Goal: Communication & Community: Participate in discussion

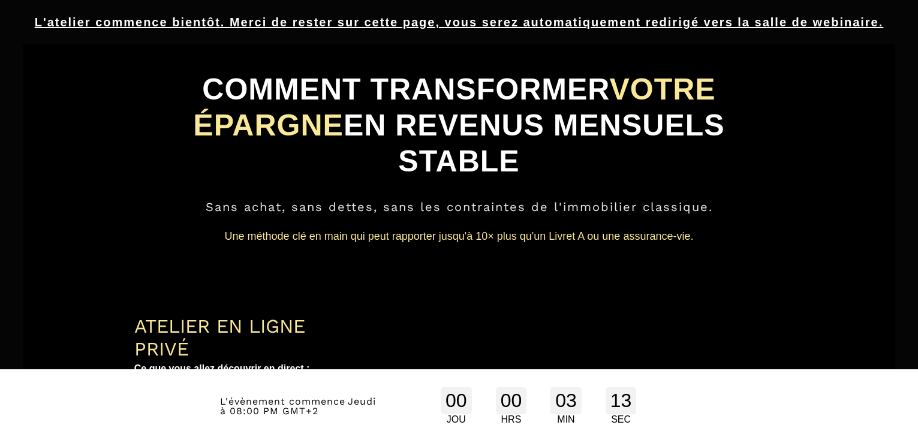
click at [764, 291] on div at bounding box center [587, 416] width 411 height 250
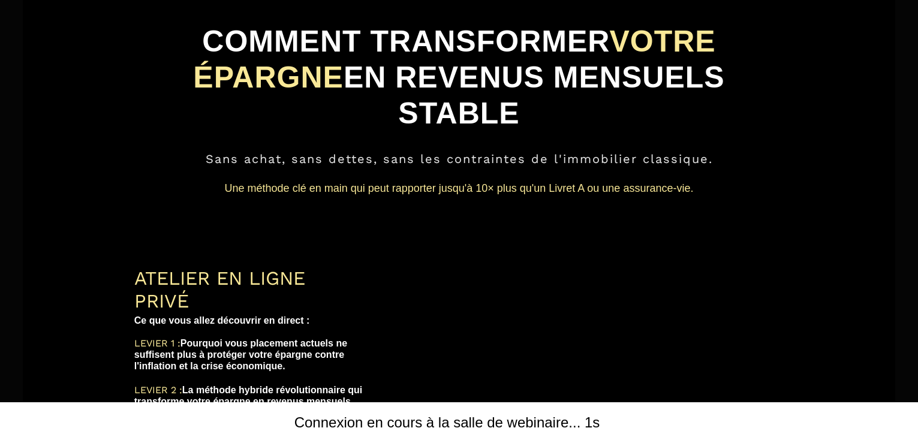
scroll to position [72, 0]
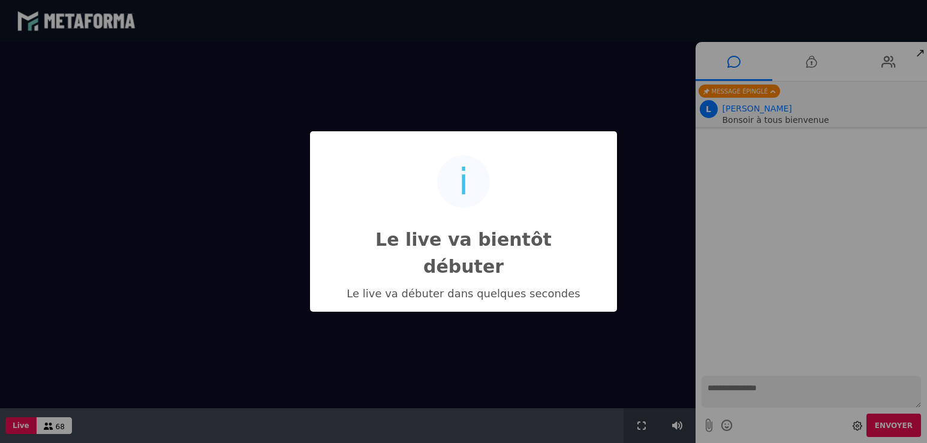
click at [631, 42] on div "i Le live va bientôt débuter × Le live va débuter dans quelques secondes OK No …" at bounding box center [463, 221] width 927 height 443
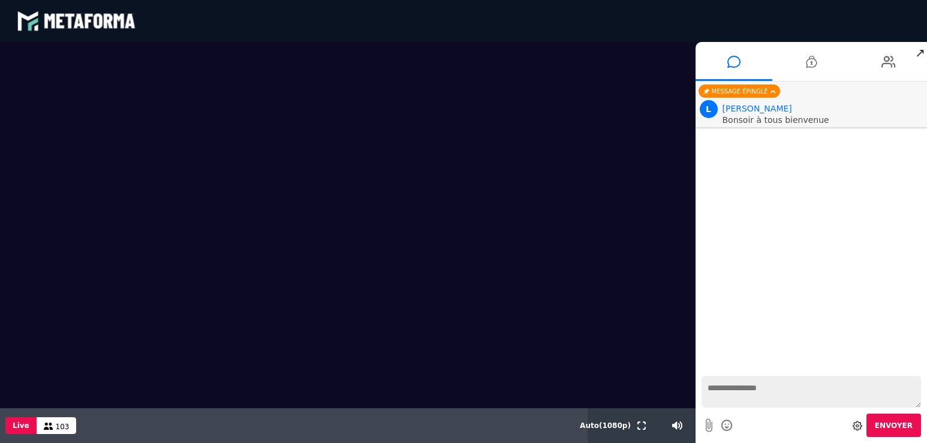
click at [788, 394] on textarea at bounding box center [812, 392] width 220 height 32
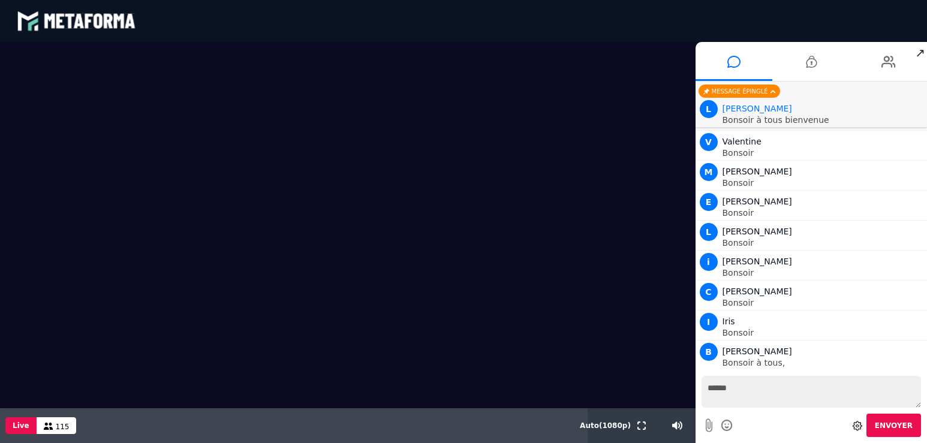
scroll to position [71, 0]
type textarea "*******"
click at [902, 423] on span "Envoyer" at bounding box center [894, 426] width 38 height 8
click at [641, 425] on icon at bounding box center [642, 426] width 8 height 8
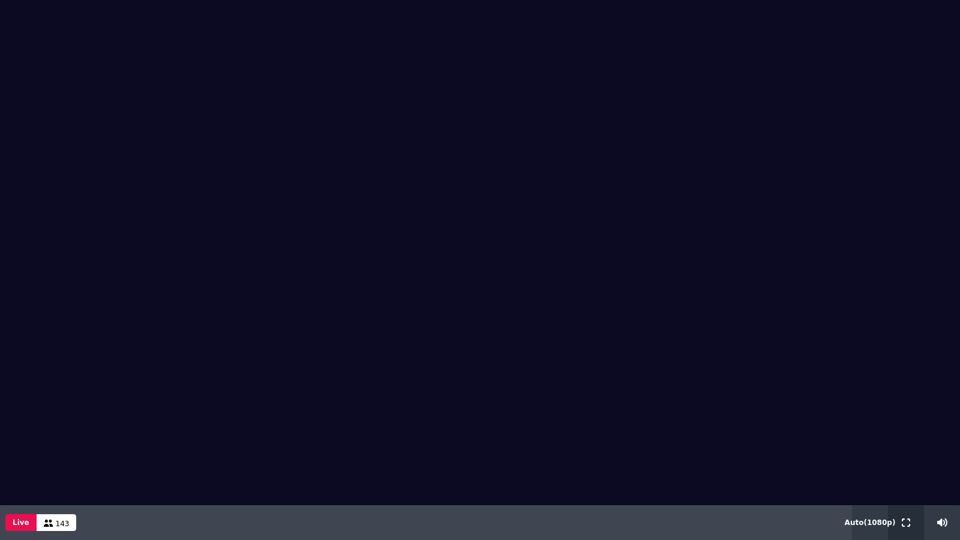
click at [906, 443] on icon at bounding box center [906, 522] width 8 height 8
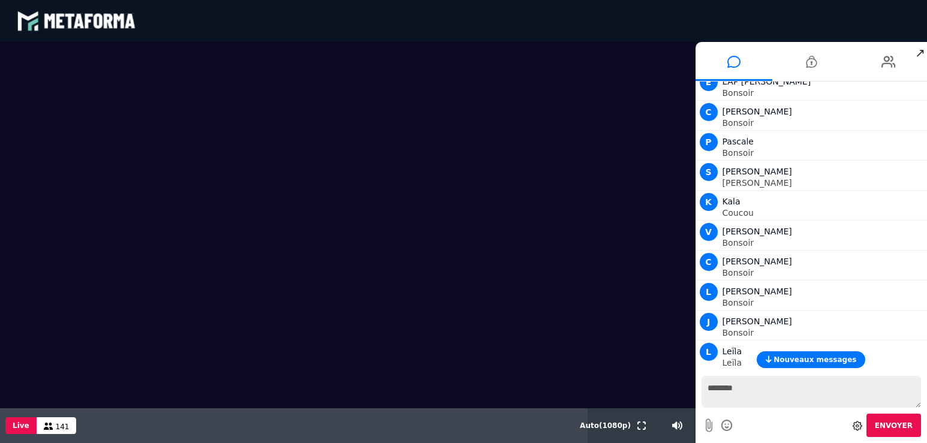
click at [779, 407] on textarea "*******" at bounding box center [812, 392] width 220 height 32
type textarea "*"
click at [794, 421] on div "Envoyer" at bounding box center [812, 425] width 220 height 23
click at [756, 420] on div "Envoyer" at bounding box center [812, 425] width 220 height 23
click at [764, 388] on textarea at bounding box center [812, 392] width 220 height 32
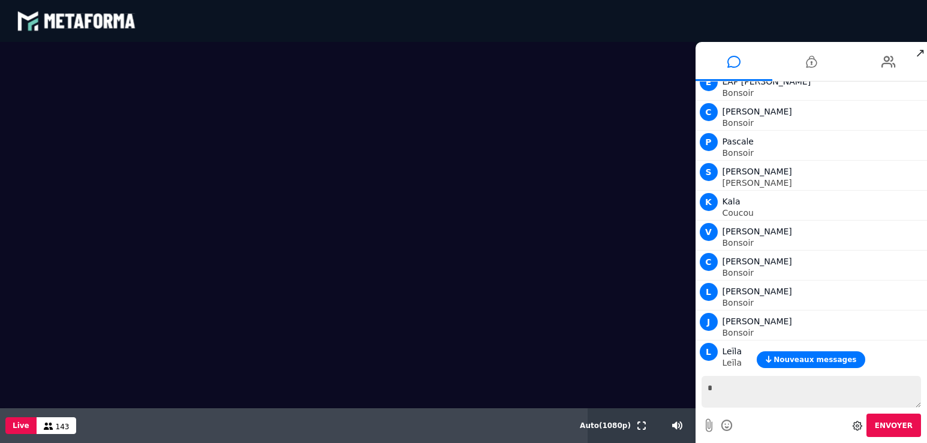
type textarea "*"
click at [867, 414] on button "Envoyer" at bounding box center [894, 425] width 55 height 23
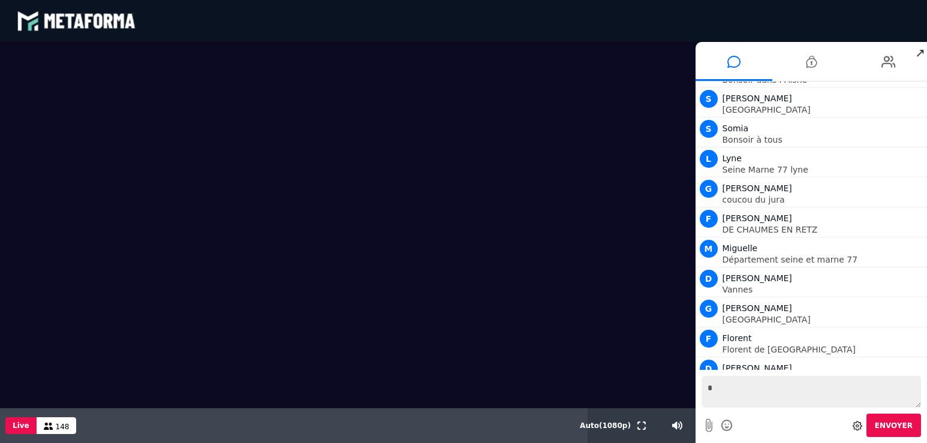
scroll to position [3730, 0]
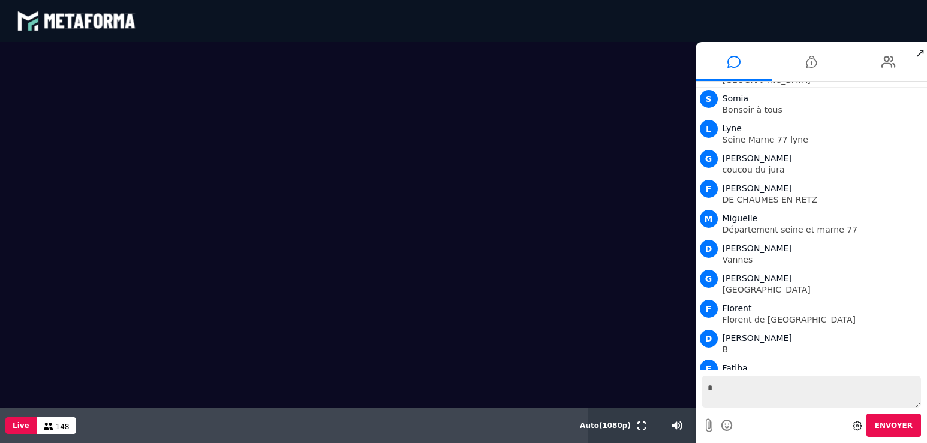
click at [770, 389] on textarea "*" at bounding box center [812, 392] width 220 height 32
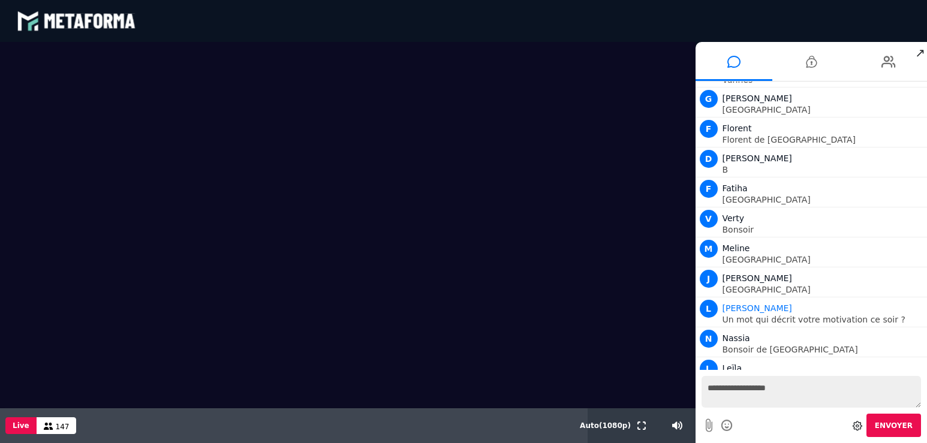
scroll to position [3940, 0]
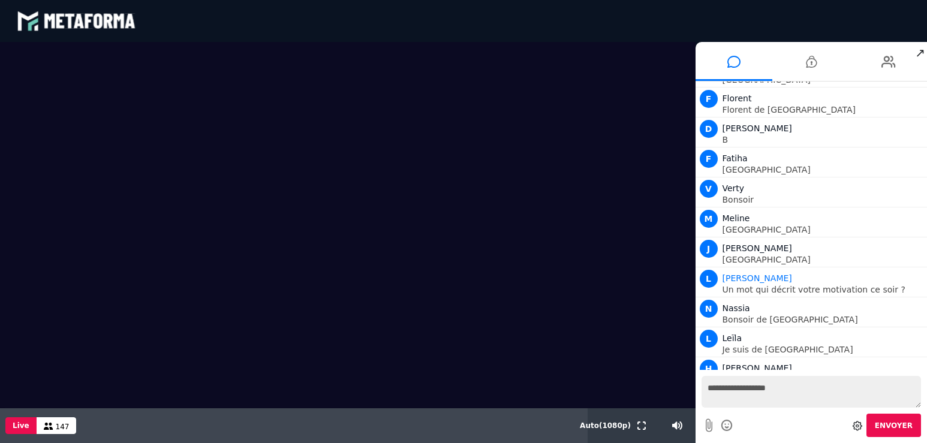
type textarea "**********"
click at [893, 422] on span "Envoyer" at bounding box center [894, 426] width 38 height 8
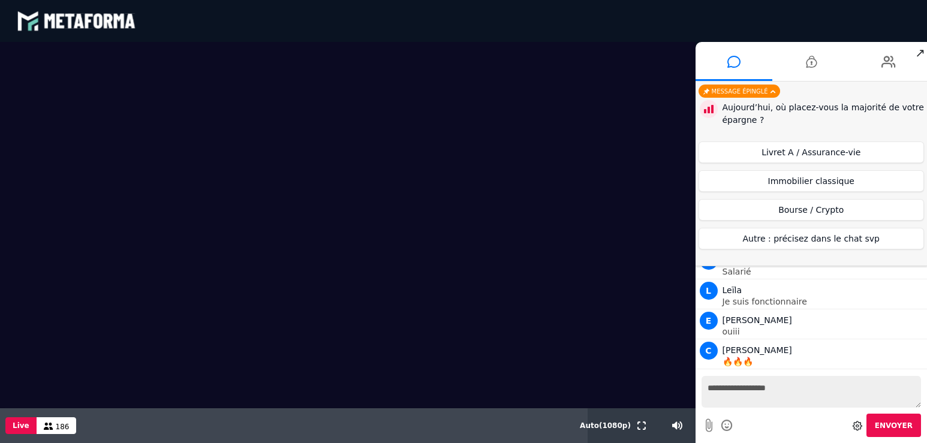
scroll to position [5922, 0]
click at [779, 386] on textarea "**********" at bounding box center [812, 392] width 220 height 32
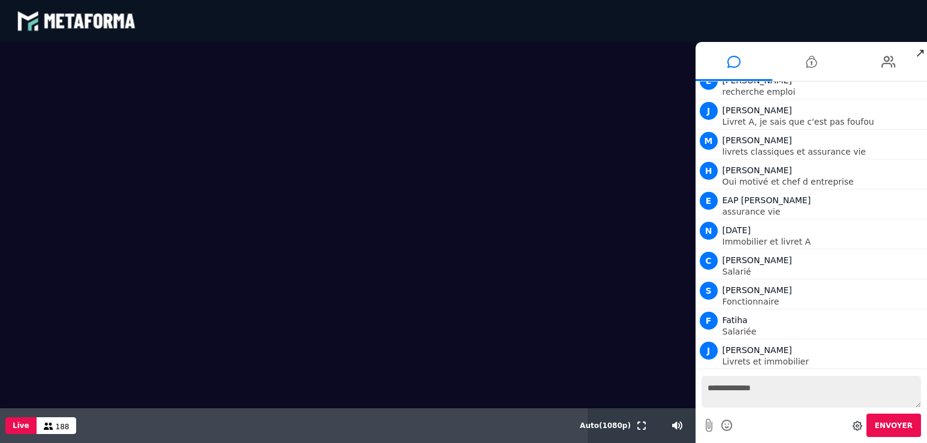
scroll to position [6702, 0]
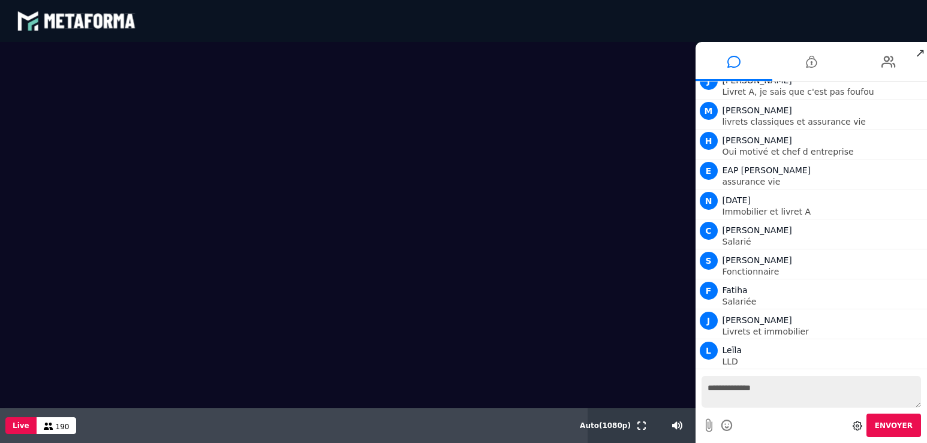
type textarea "**********"
click at [891, 422] on span "Envoyer" at bounding box center [894, 426] width 38 height 8
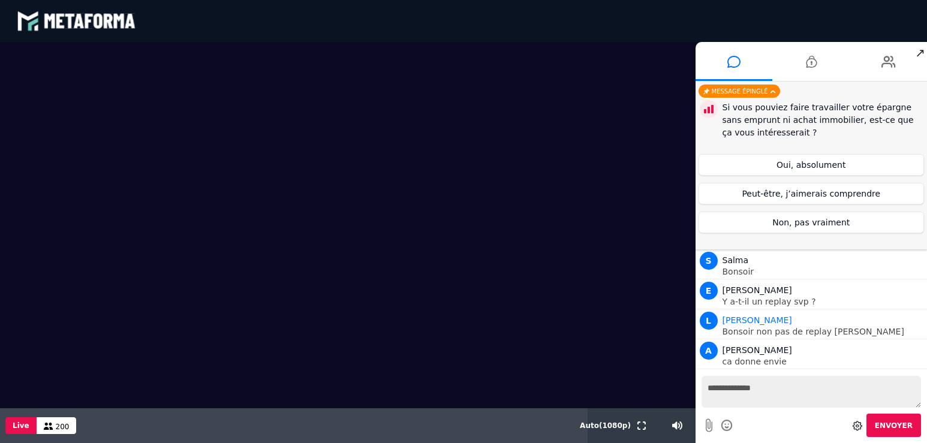
scroll to position [7332, 0]
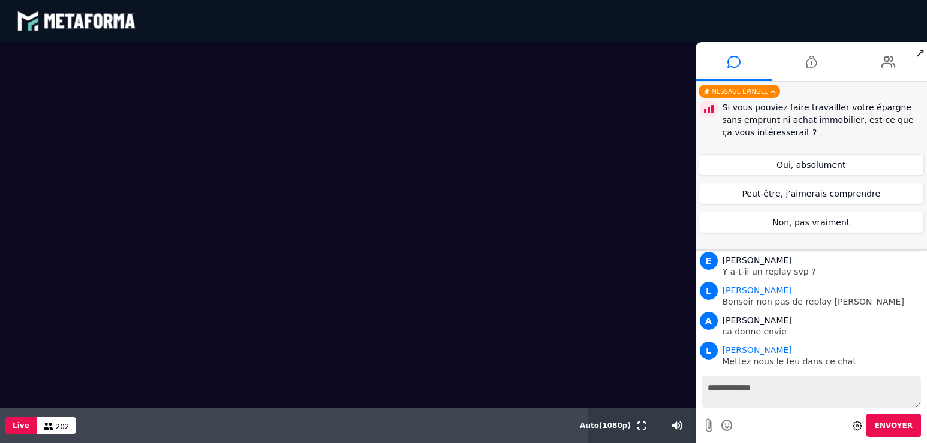
click at [788, 386] on textarea "**********" at bounding box center [812, 392] width 220 height 32
click at [781, 393] on textarea "**********" at bounding box center [812, 392] width 220 height 32
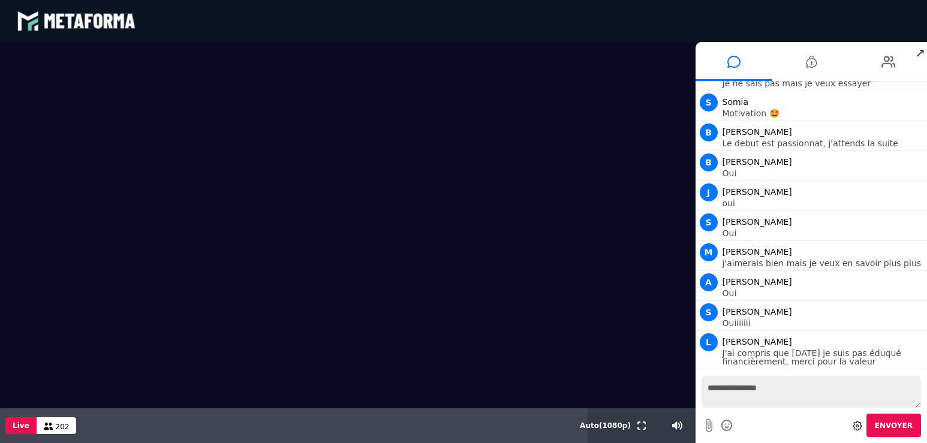
scroll to position [7731, 0]
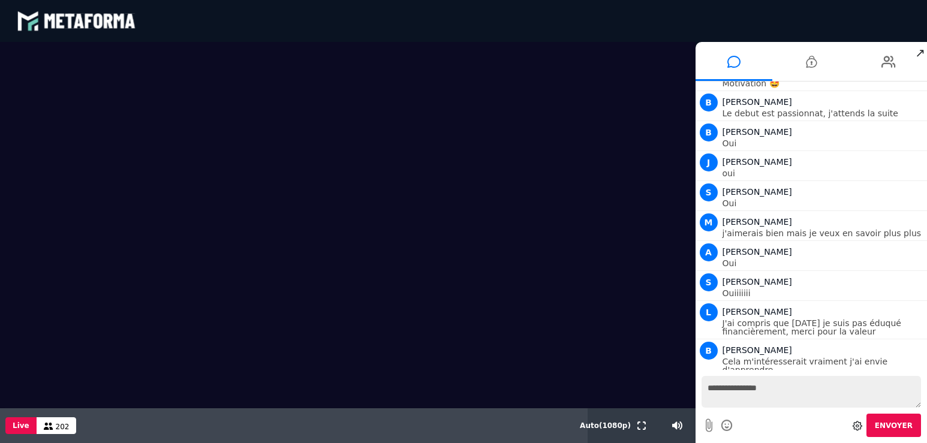
type textarea "**********"
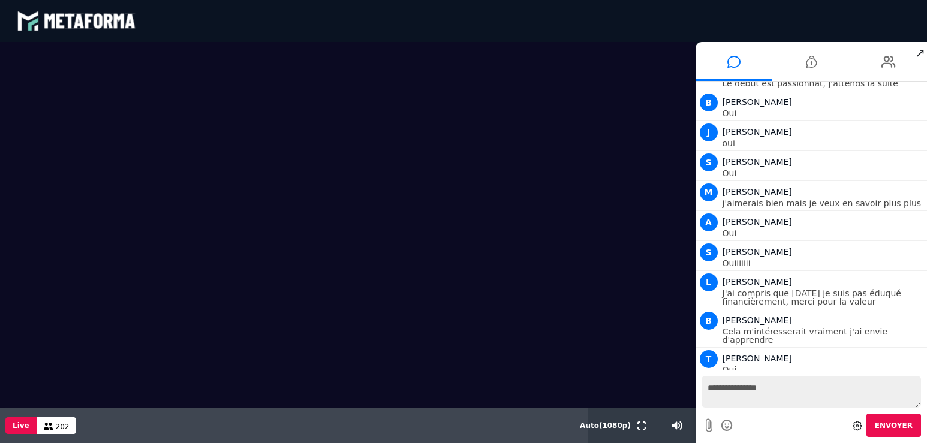
click at [899, 420] on button "Envoyer" at bounding box center [894, 425] width 55 height 23
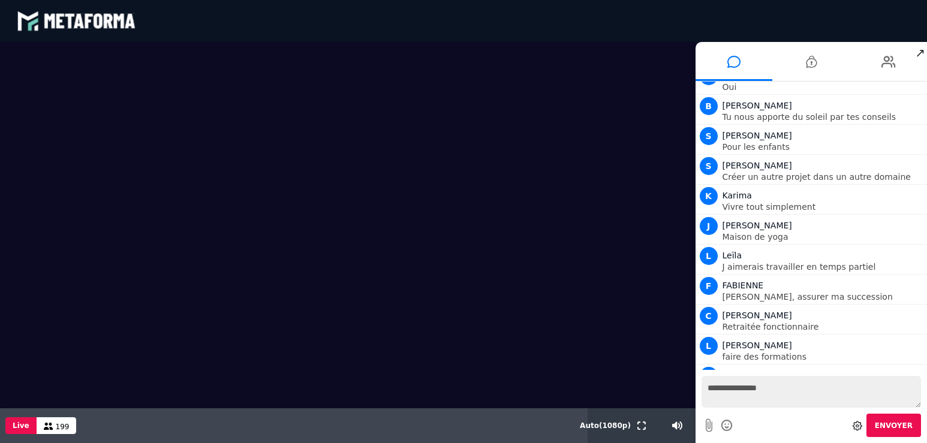
scroll to position [9418, 0]
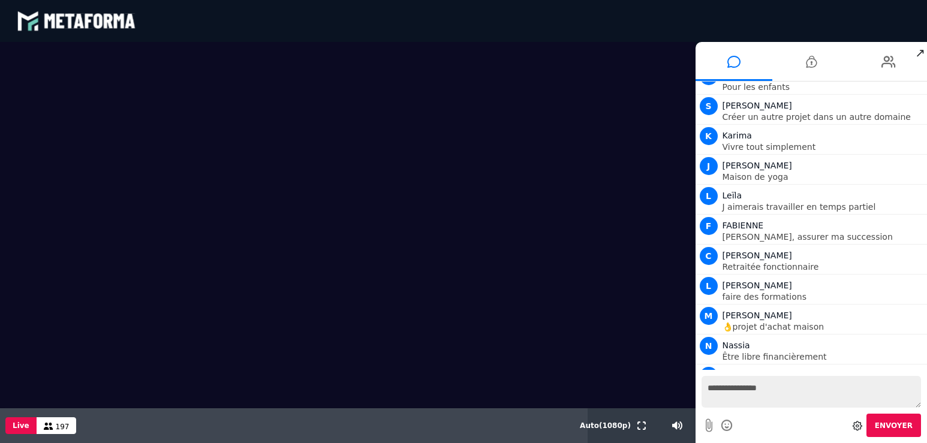
click at [867, 414] on button "Envoyer" at bounding box center [894, 425] width 55 height 23
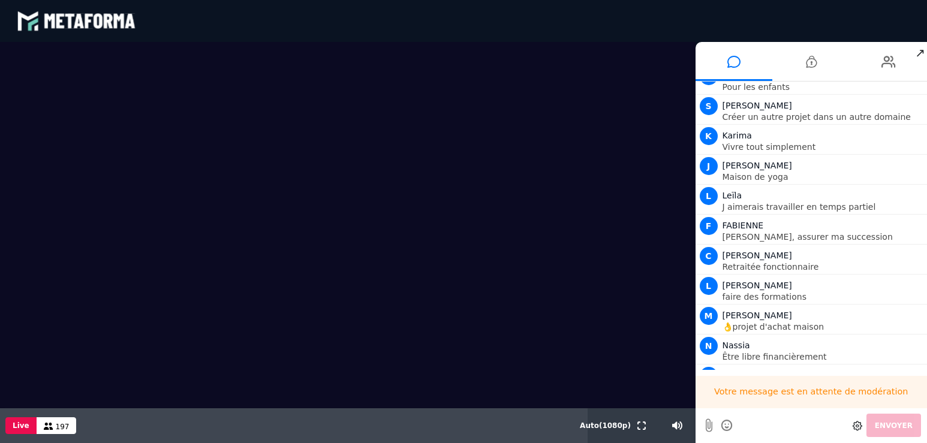
scroll to position [9477, 0]
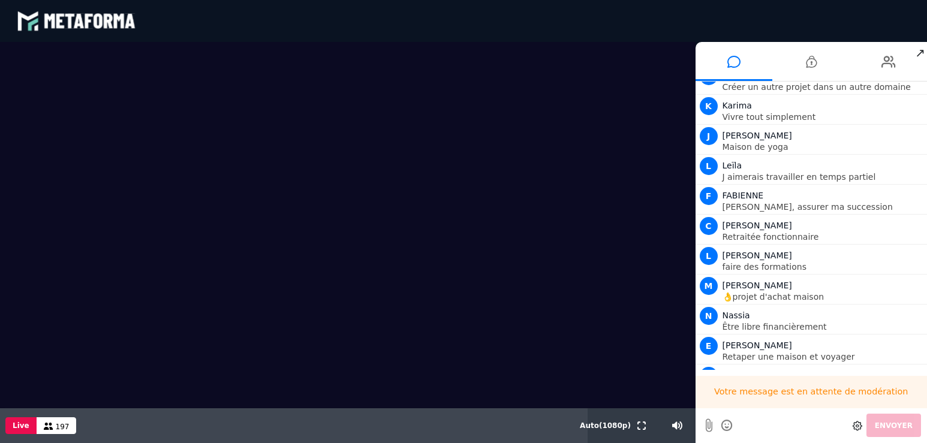
click at [867, 414] on button "Envoyer" at bounding box center [894, 425] width 55 height 23
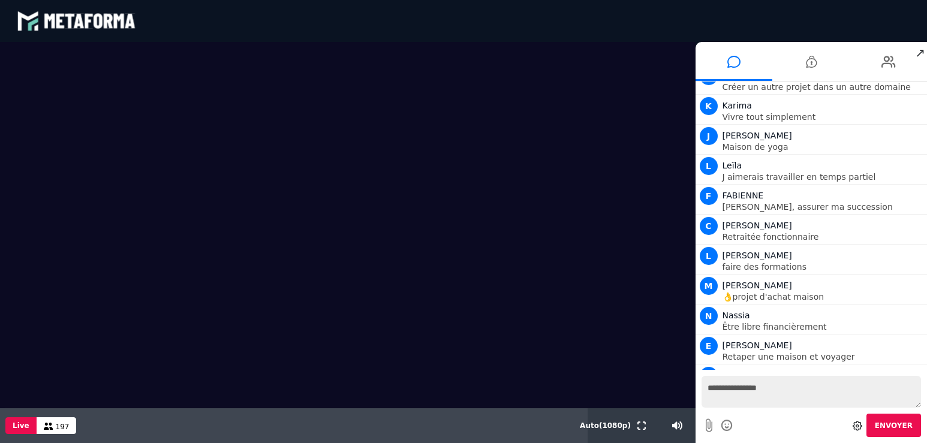
click at [867, 414] on button "Envoyer" at bounding box center [894, 425] width 55 height 23
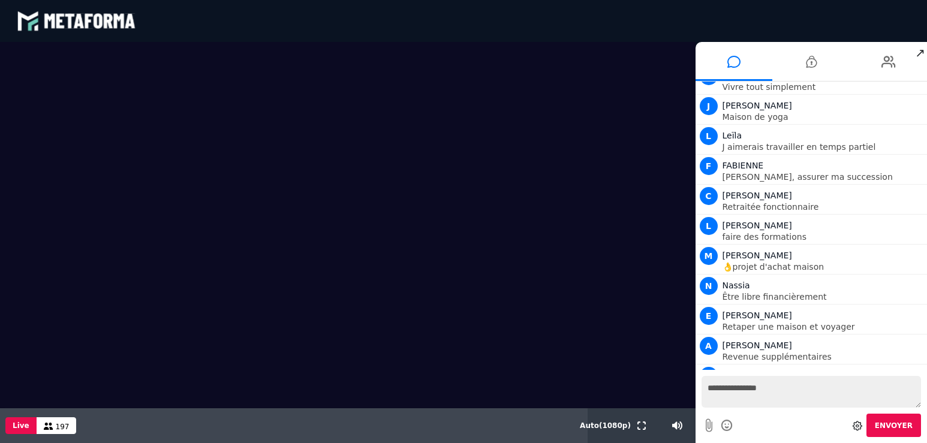
click at [867, 414] on button "Envoyer" at bounding box center [894, 425] width 55 height 23
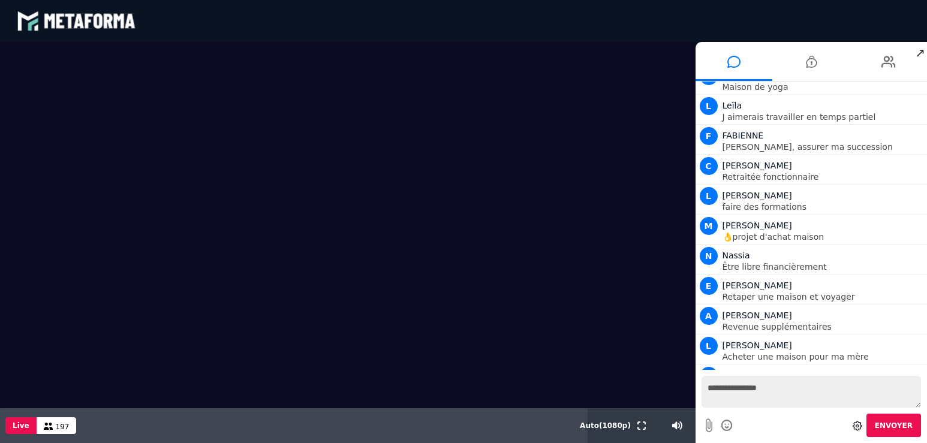
scroll to position [9567, 0]
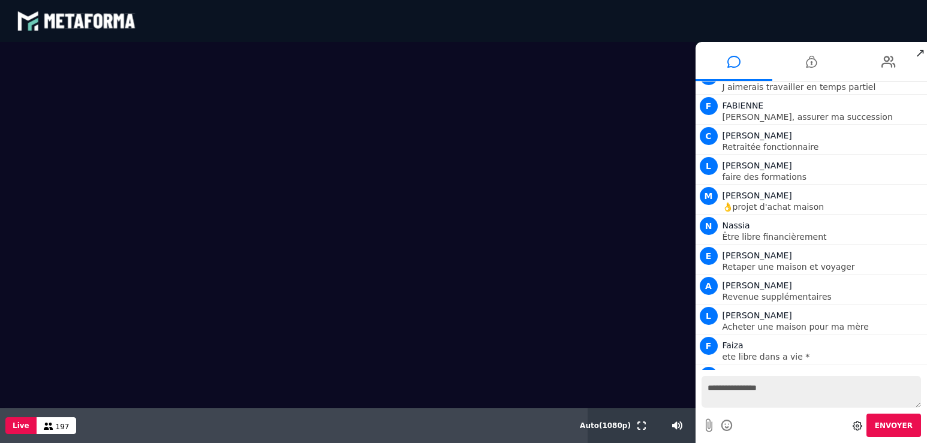
click at [867, 414] on button "Envoyer" at bounding box center [894, 425] width 55 height 23
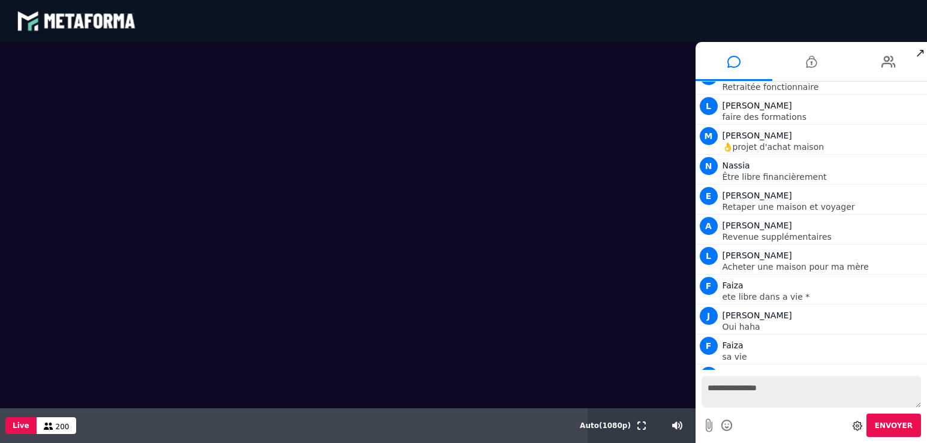
scroll to position [9657, 0]
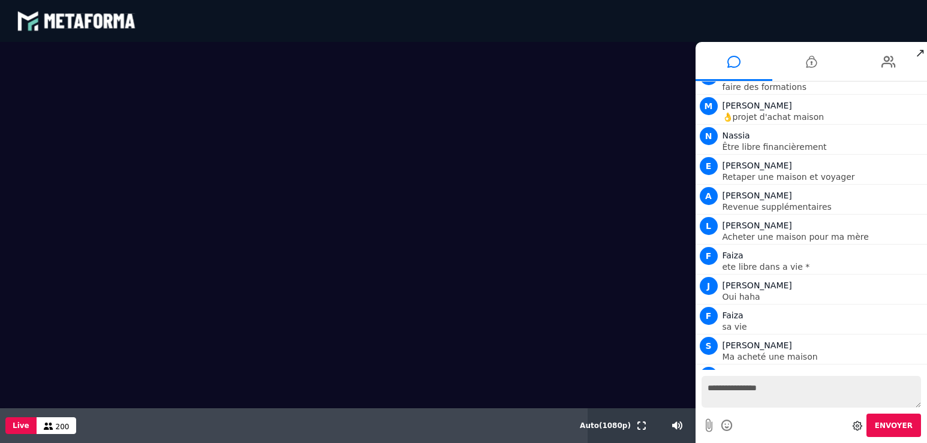
click at [867, 414] on button "Envoyer" at bounding box center [894, 425] width 55 height 23
click at [810, 393] on textarea "**********" at bounding box center [812, 392] width 220 height 32
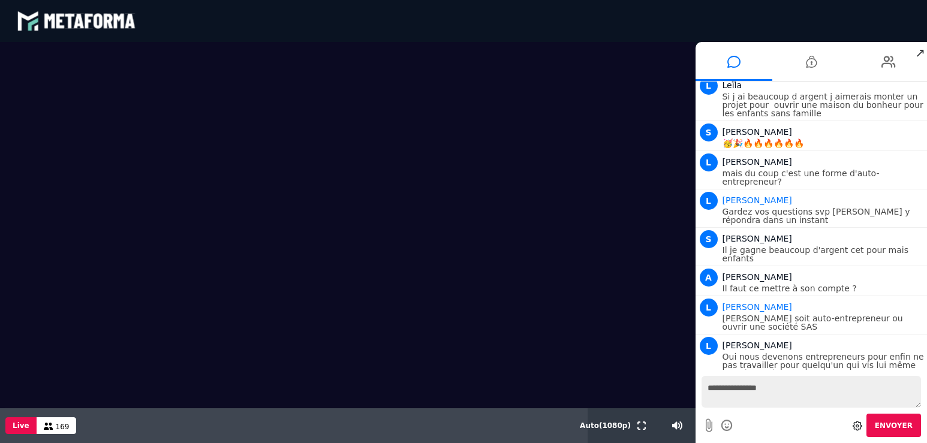
scroll to position [10106, 0]
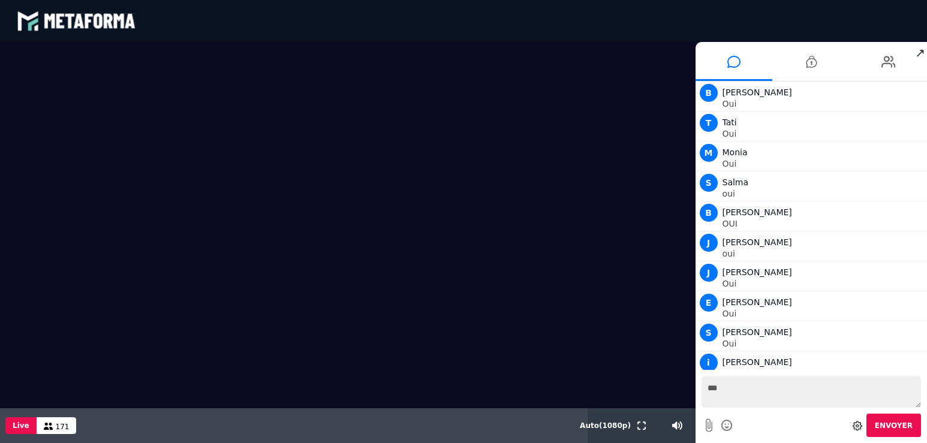
type textarea "***"
click at [899, 422] on span "Envoyer" at bounding box center [894, 426] width 38 height 8
click at [763, 395] on textarea "***" at bounding box center [812, 392] width 220 height 32
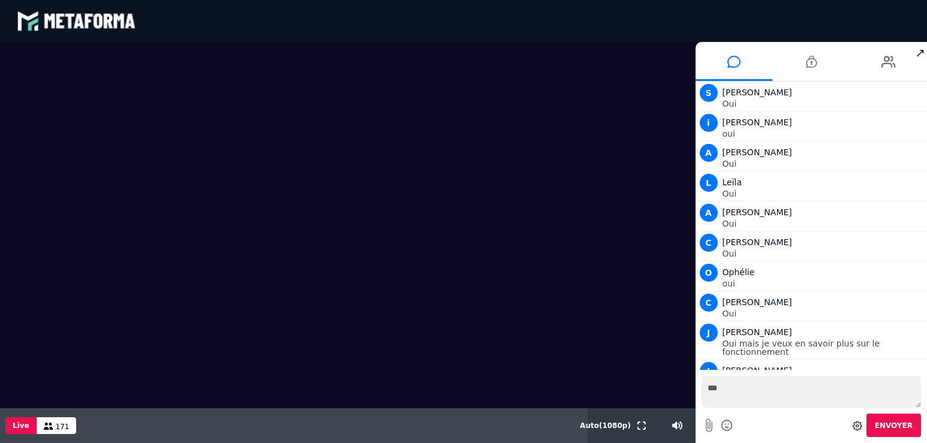
scroll to position [11006, 0]
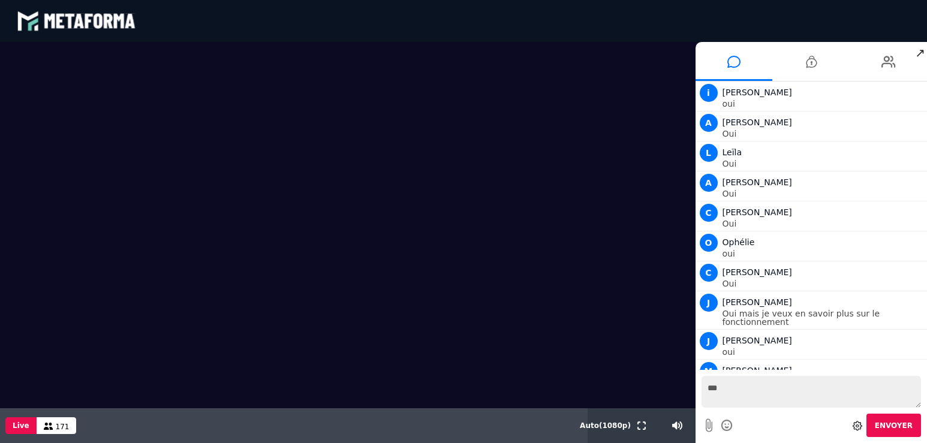
click at [748, 425] on div "Envoyer" at bounding box center [812, 425] width 220 height 23
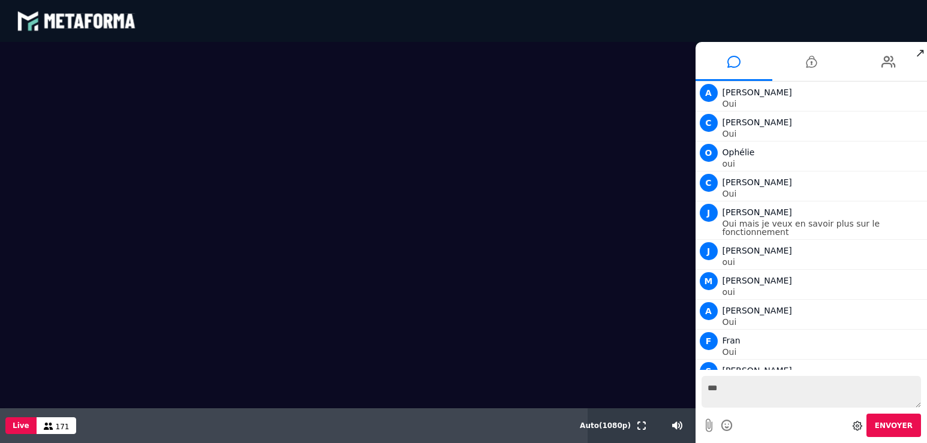
scroll to position [11126, 0]
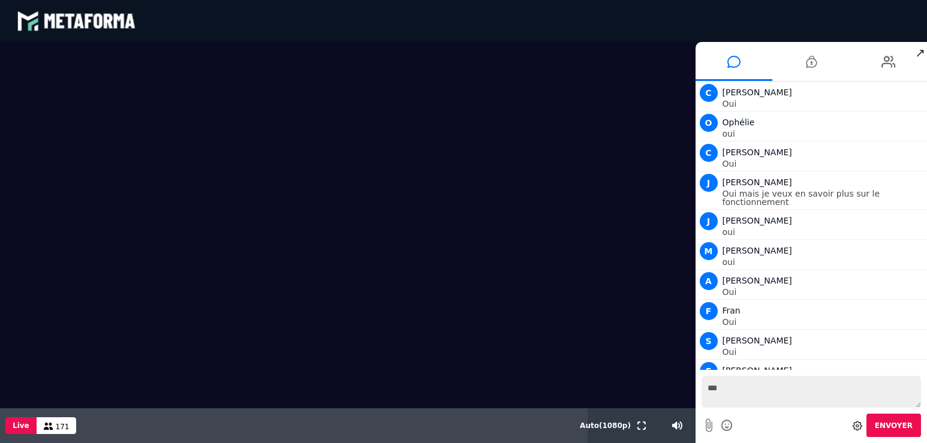
click at [905, 422] on span "Envoyer" at bounding box center [894, 426] width 38 height 8
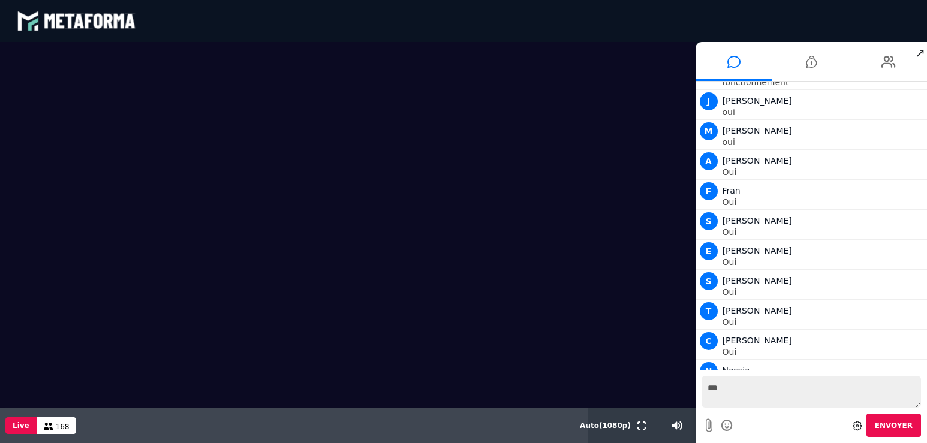
scroll to position [11276, 0]
drag, startPoint x: 769, startPoint y: 388, endPoint x: 760, endPoint y: 394, distance: 10.5
click at [760, 394] on textarea "***" at bounding box center [812, 392] width 220 height 32
click at [898, 422] on span "Envoyer" at bounding box center [894, 426] width 38 height 8
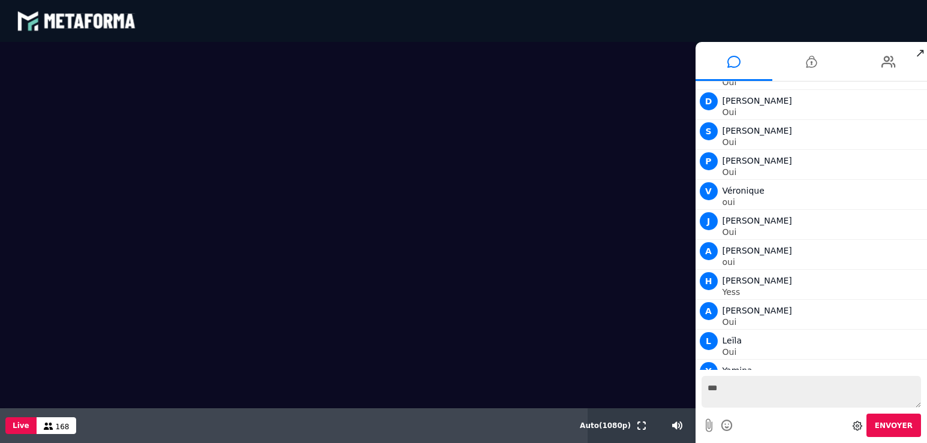
drag, startPoint x: 903, startPoint y: 402, endPoint x: 897, endPoint y: 396, distance: 8.5
click at [899, 397] on textarea "***" at bounding box center [812, 392] width 220 height 32
click at [816, 392] on textarea "***" at bounding box center [812, 392] width 220 height 32
click at [921, 406] on div "Votre message est en attente de modération *** Envoyer" at bounding box center [812, 406] width 232 height 73
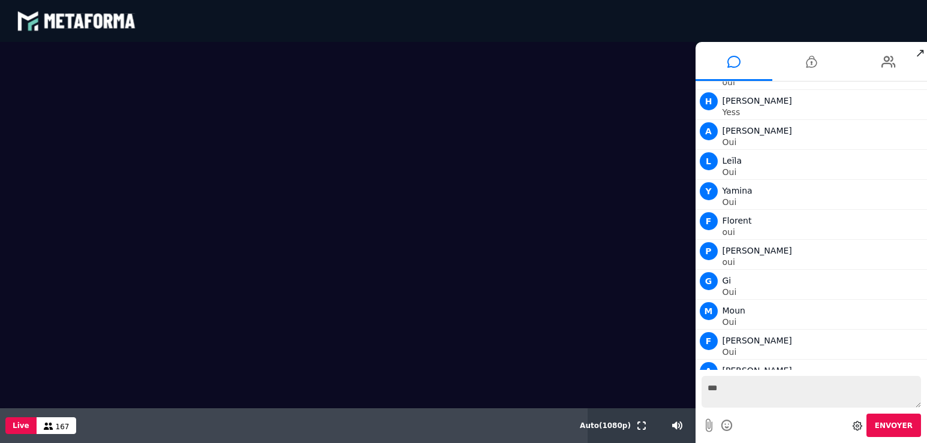
click at [902, 425] on span "Envoyer" at bounding box center [894, 426] width 38 height 8
click at [708, 424] on icon at bounding box center [709, 425] width 7 height 15
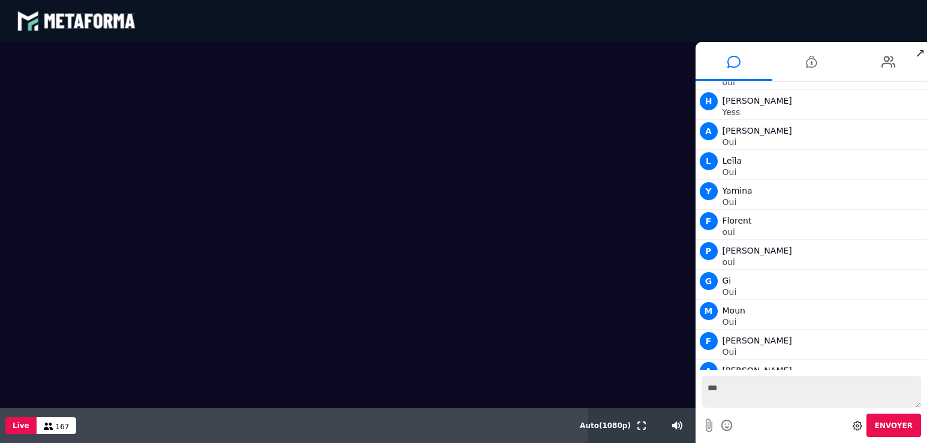
scroll to position [11756, 0]
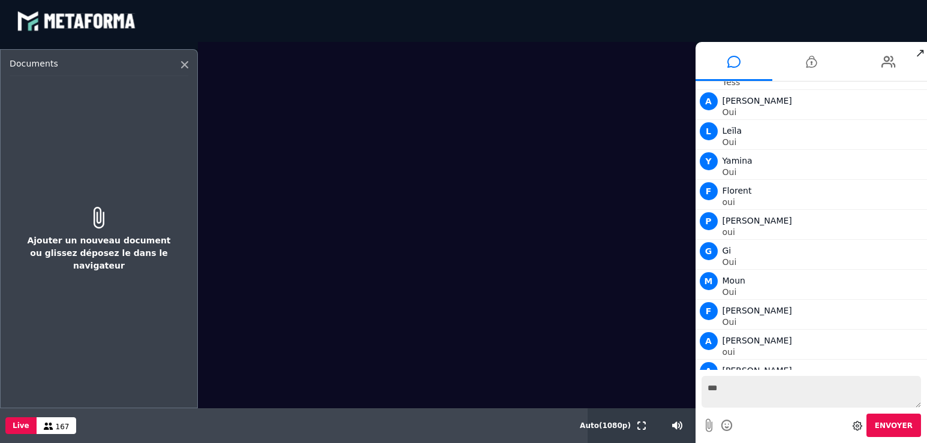
click at [708, 424] on icon at bounding box center [709, 425] width 7 height 15
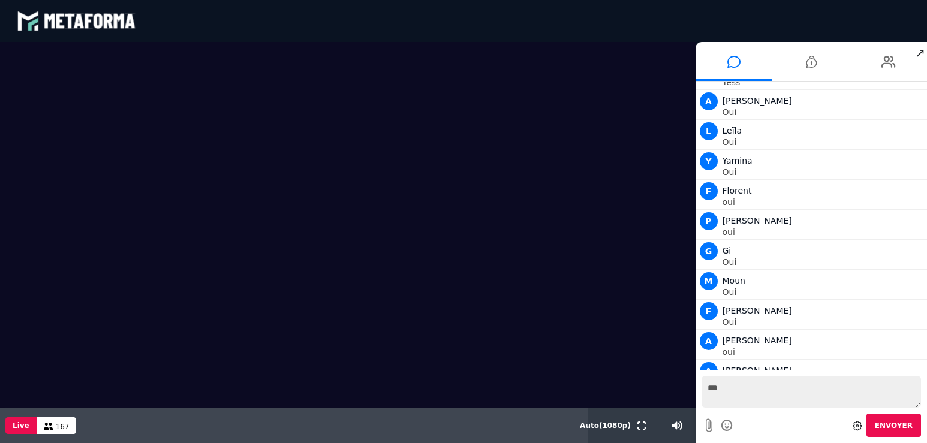
click at [752, 423] on div "Envoyer" at bounding box center [812, 425] width 220 height 23
click at [724, 427] on icon at bounding box center [727, 425] width 13 height 15
click at [650, 186] on video at bounding box center [348, 192] width 696 height 301
click at [776, 421] on div "Envoyer" at bounding box center [812, 425] width 220 height 23
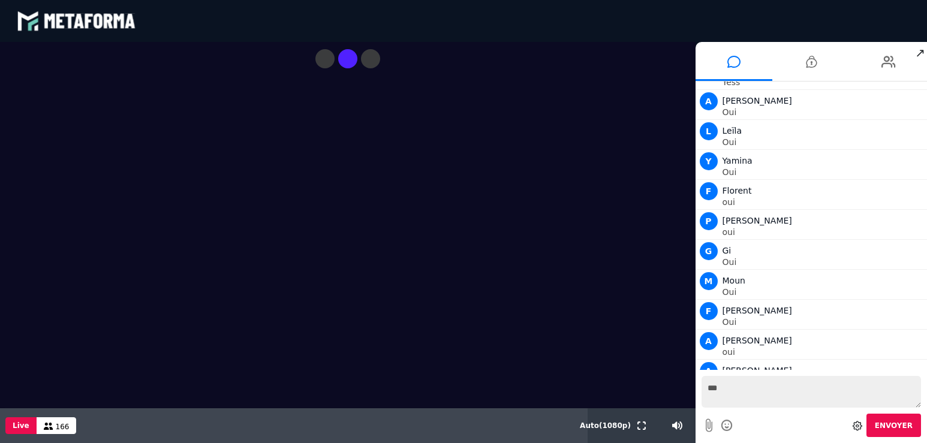
click at [209, 210] on video at bounding box center [348, 192] width 696 height 301
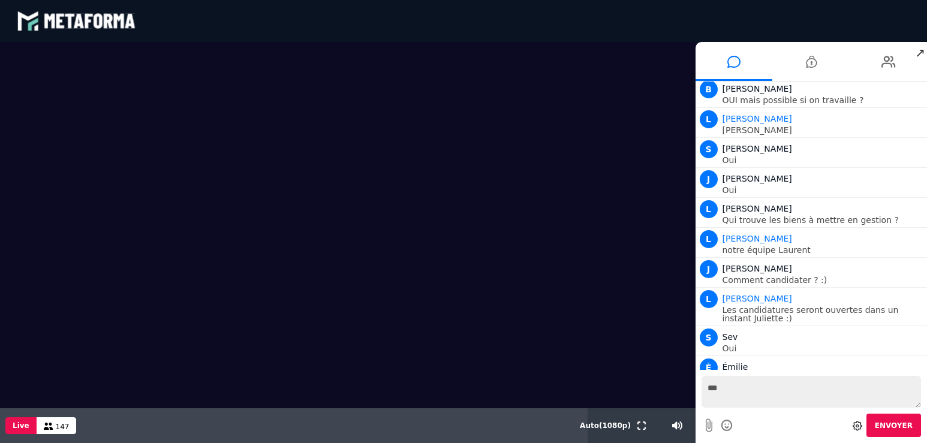
scroll to position [12188, 0]
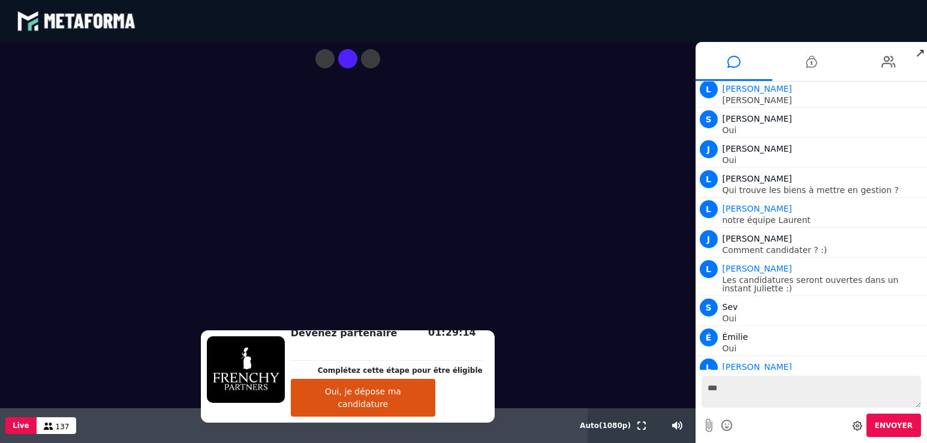
click at [725, 424] on icon at bounding box center [727, 425] width 13 height 15
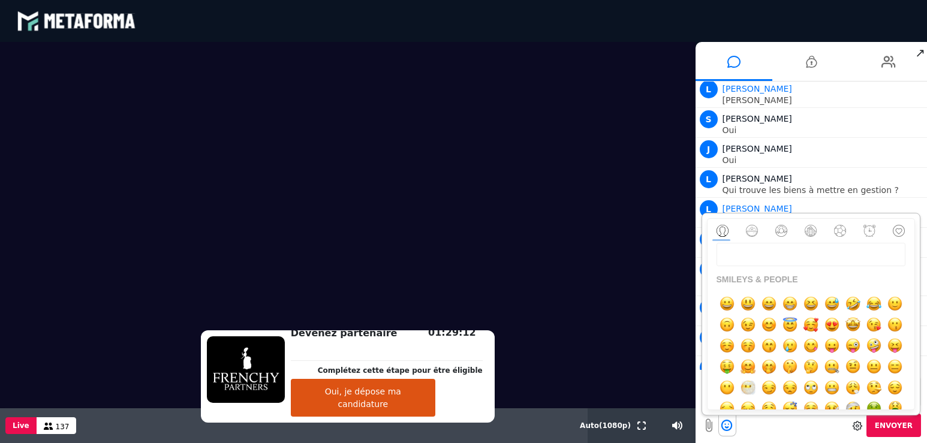
click at [789, 250] on input at bounding box center [811, 254] width 189 height 23
type input "***"
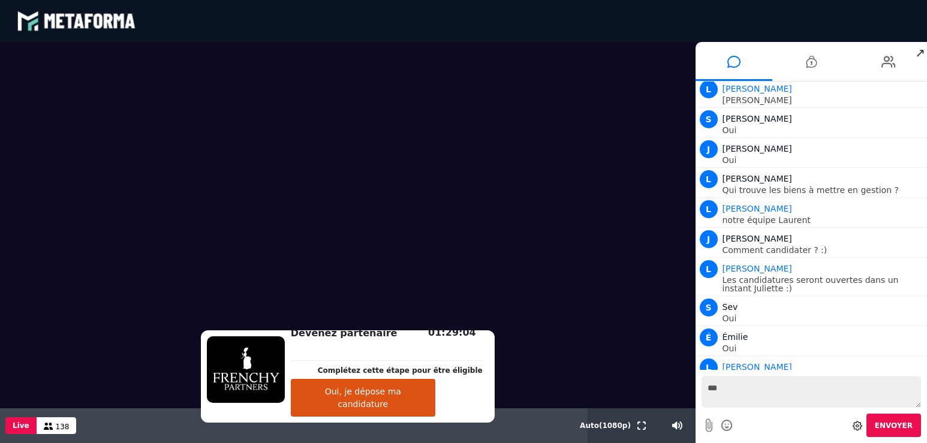
click at [903, 426] on span "Envoyer" at bounding box center [894, 426] width 38 height 8
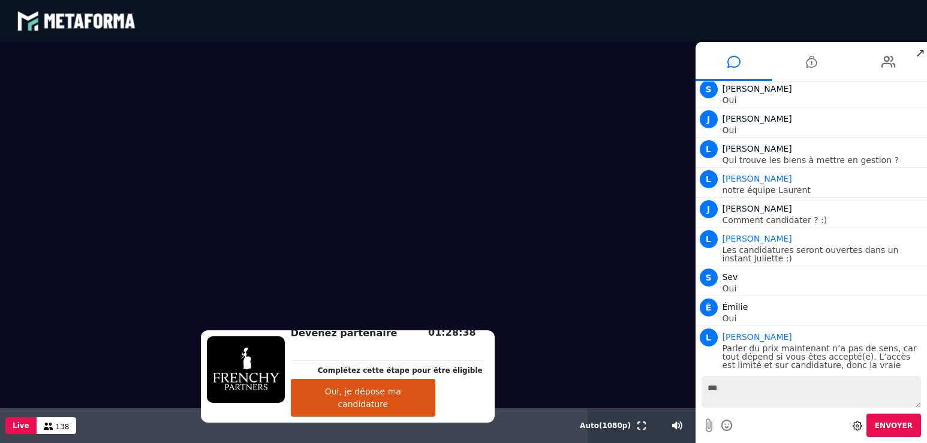
click at [919, 53] on span "↗" at bounding box center [921, 53] width 14 height 22
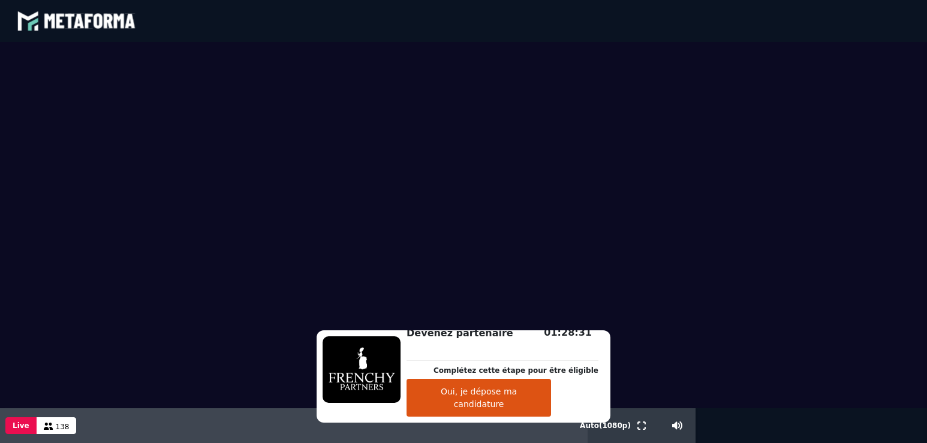
click at [118, 136] on video at bounding box center [463, 192] width 927 height 301
click at [496, 404] on button "Oui, je dépose ma candidature" at bounding box center [479, 398] width 145 height 38
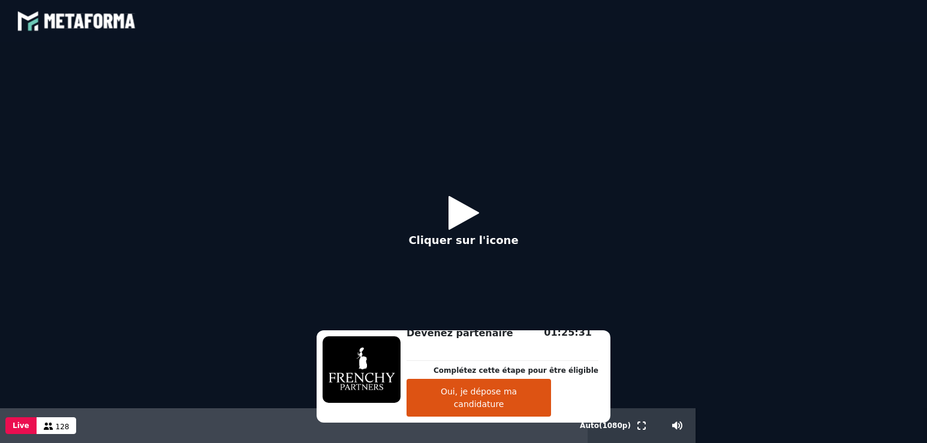
click at [463, 212] on icon at bounding box center [464, 212] width 31 height 39
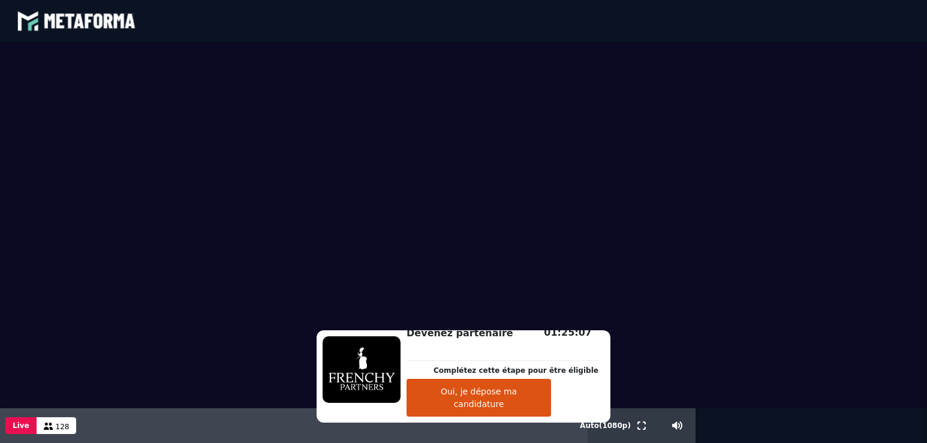
scroll to position [12878, 0]
click at [523, 406] on button "Oui, je dépose ma candidature" at bounding box center [479, 398] width 145 height 38
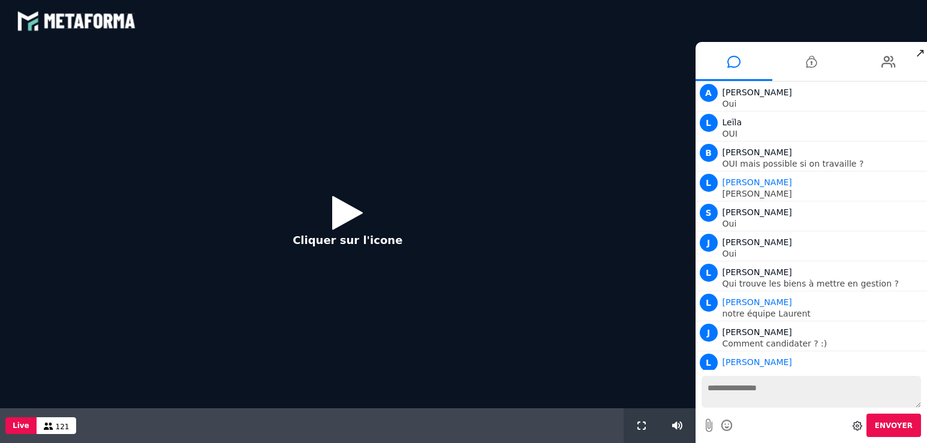
scroll to position [961, 0]
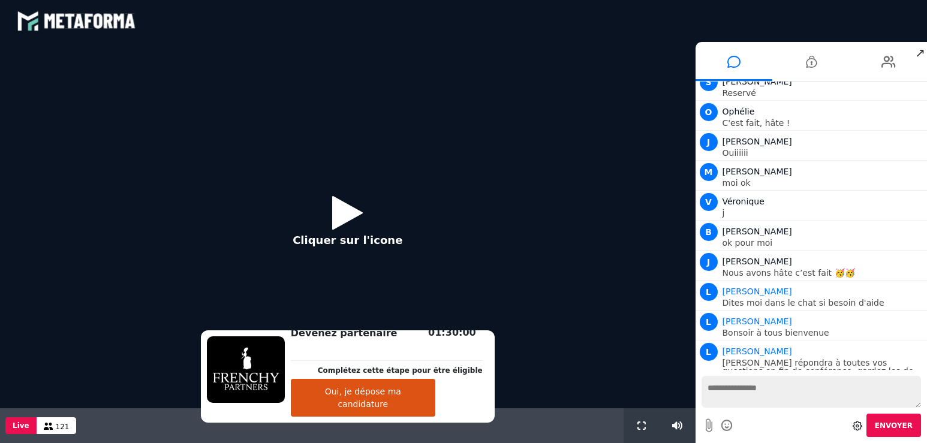
click at [342, 206] on icon at bounding box center [347, 212] width 31 height 39
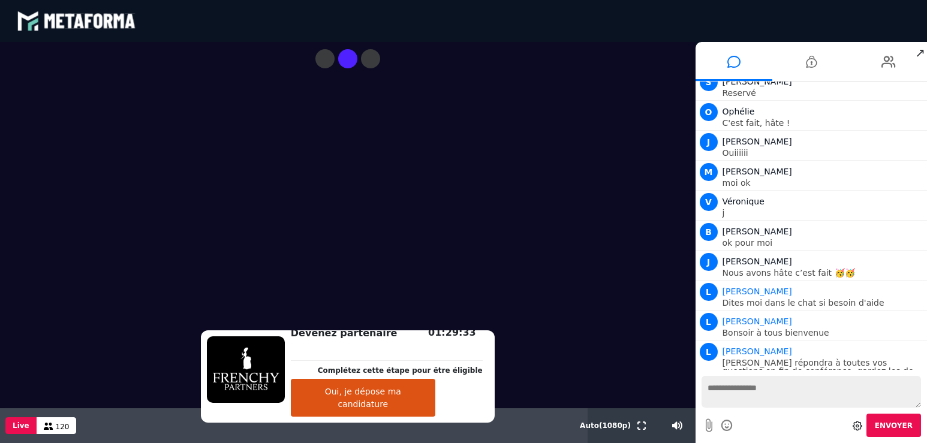
scroll to position [991, 0]
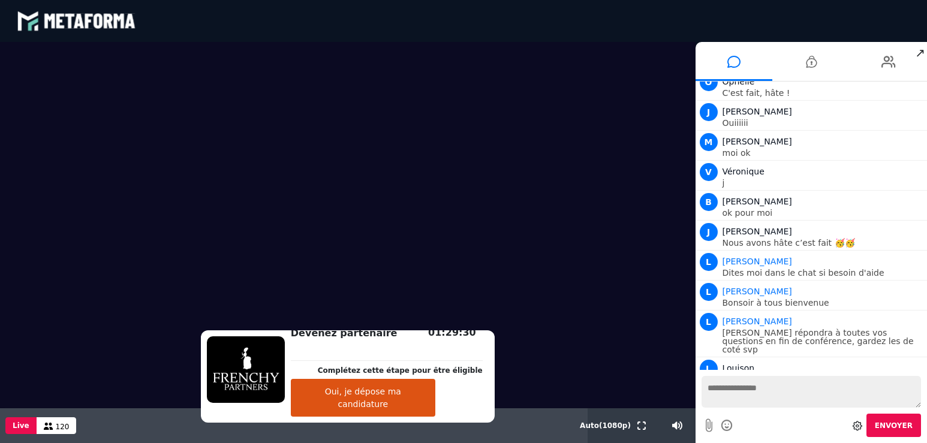
click at [420, 400] on button "Oui, je dépose ma candidature" at bounding box center [363, 398] width 145 height 38
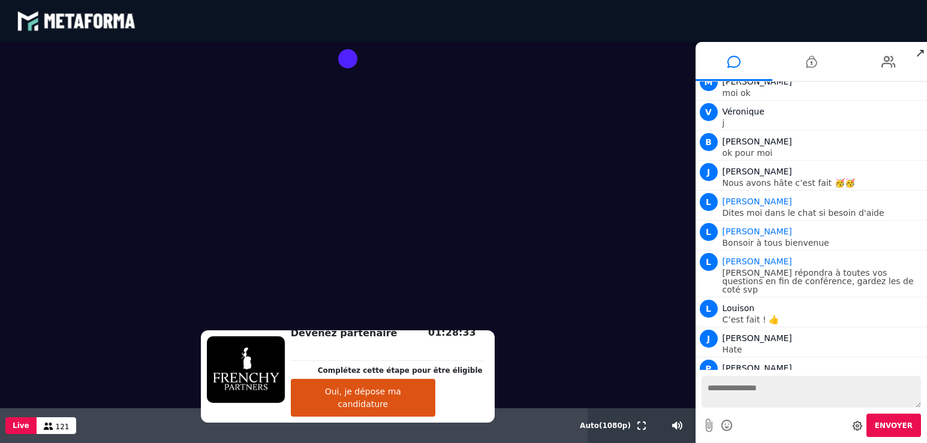
scroll to position [1081, 0]
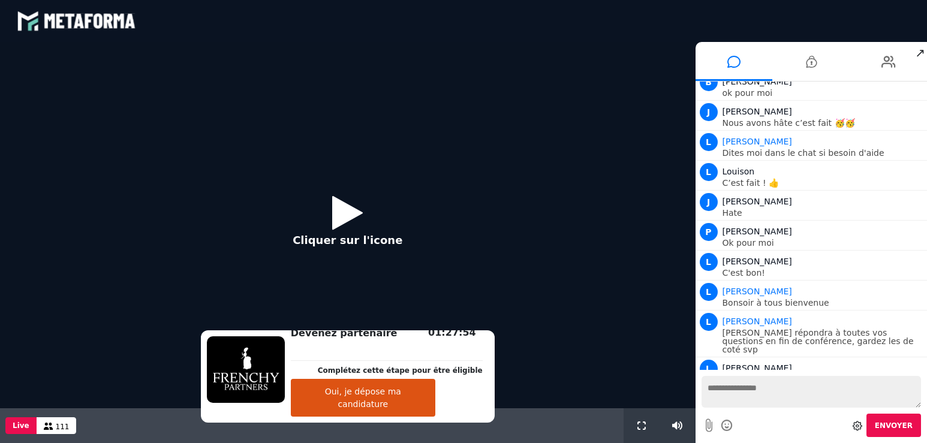
scroll to position [1021, 0]
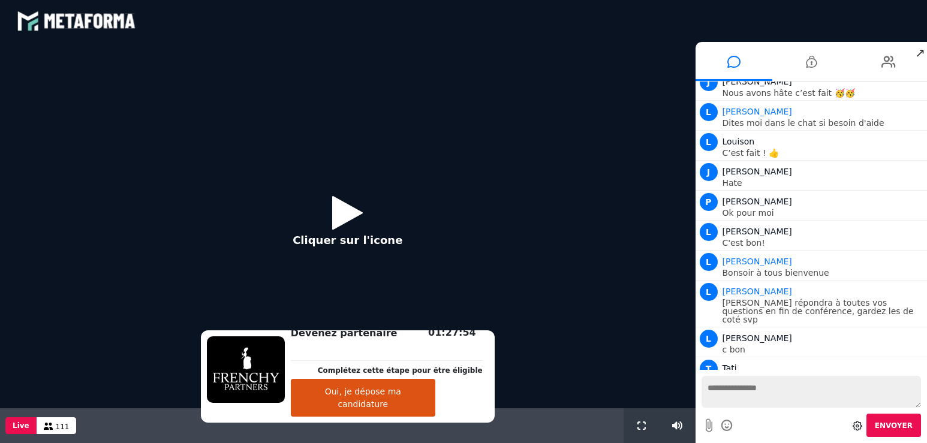
click at [345, 212] on icon at bounding box center [347, 212] width 31 height 39
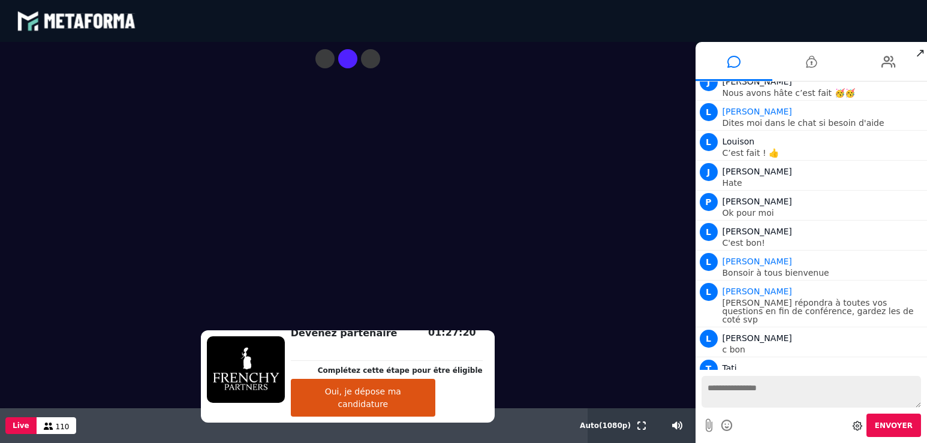
click at [605, 326] on video at bounding box center [348, 225] width 696 height 367
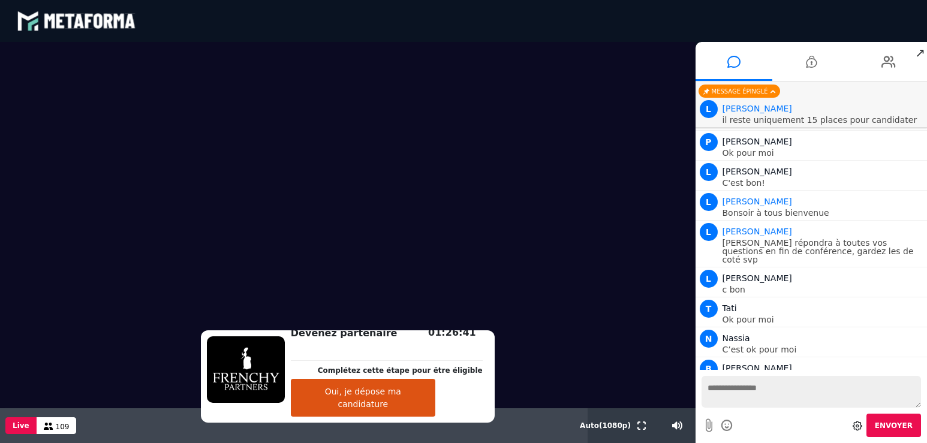
scroll to position [1111, 0]
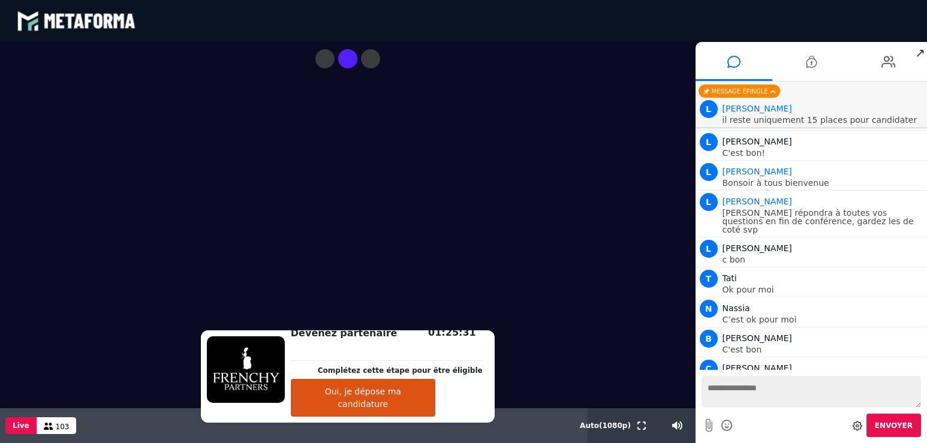
click at [361, 361] on div "01:25:31" at bounding box center [387, 353] width 192 height 15
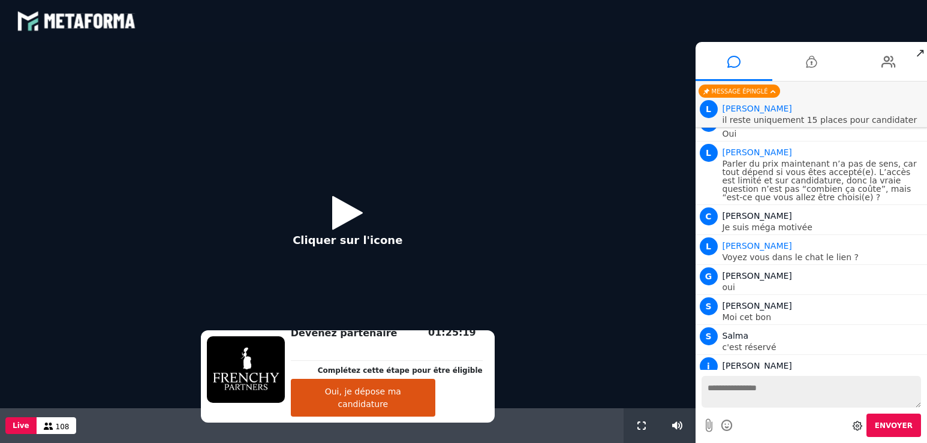
scroll to position [923, 0]
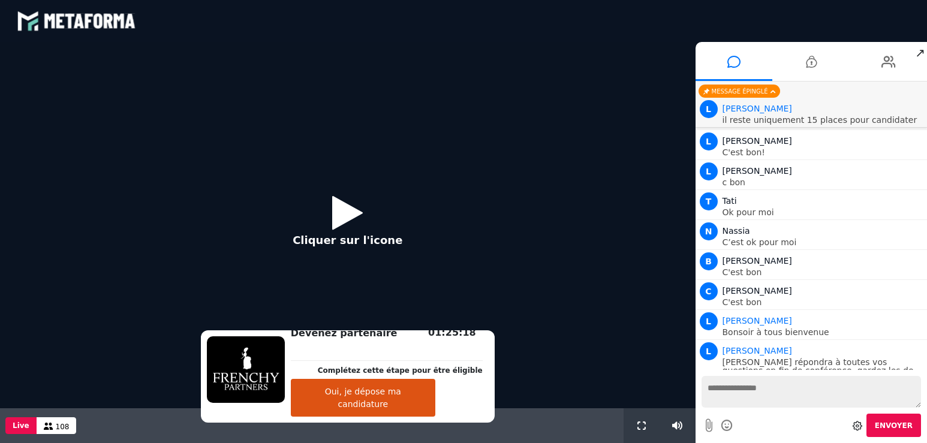
click at [340, 213] on icon at bounding box center [347, 212] width 31 height 39
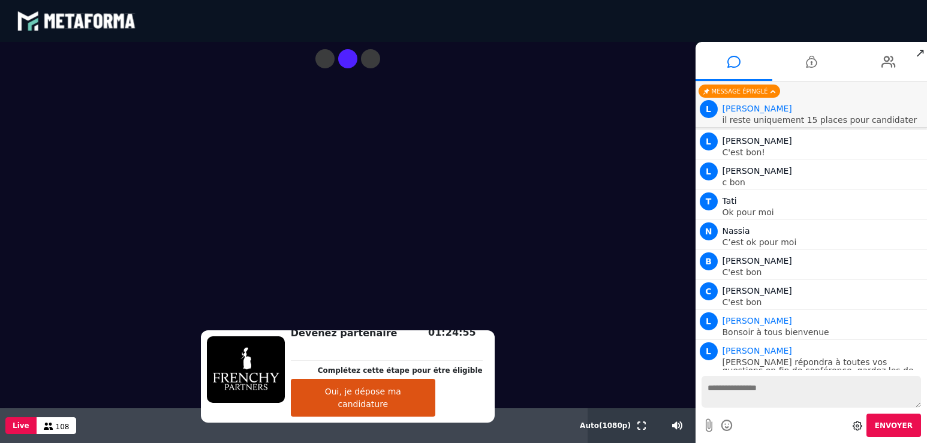
click at [630, 251] on video at bounding box center [348, 225] width 696 height 367
click at [509, 377] on video at bounding box center [348, 225] width 696 height 367
click at [245, 376] on img at bounding box center [246, 370] width 78 height 67
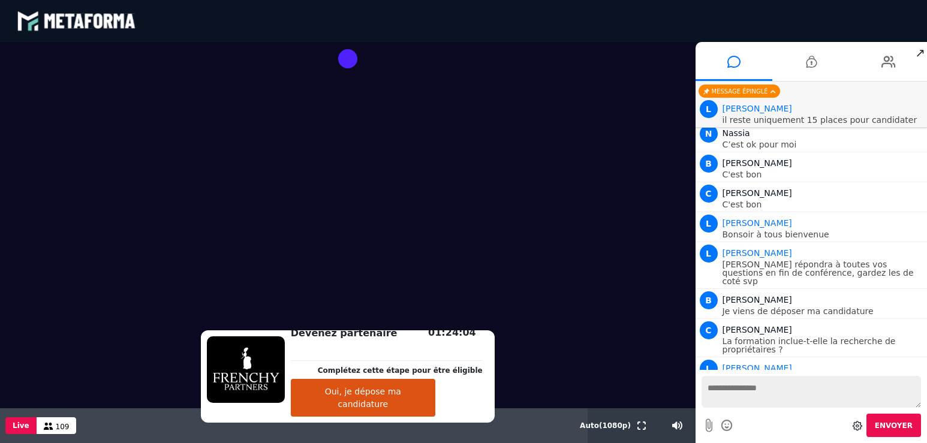
scroll to position [1051, 0]
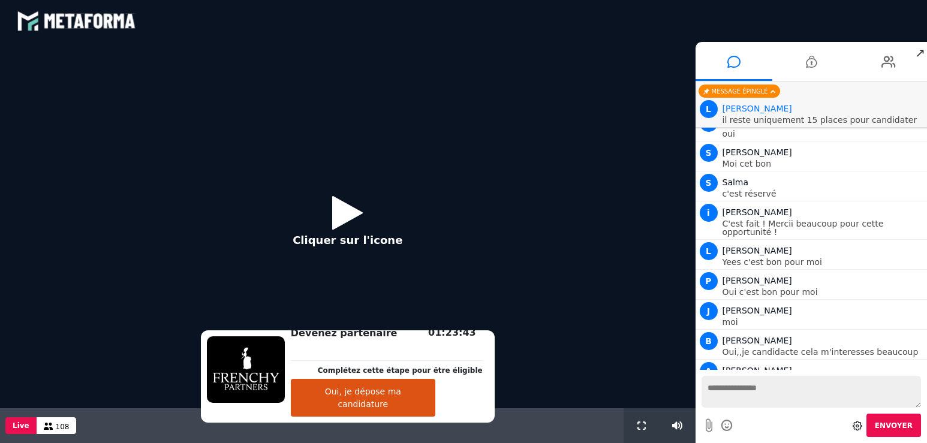
scroll to position [898, 0]
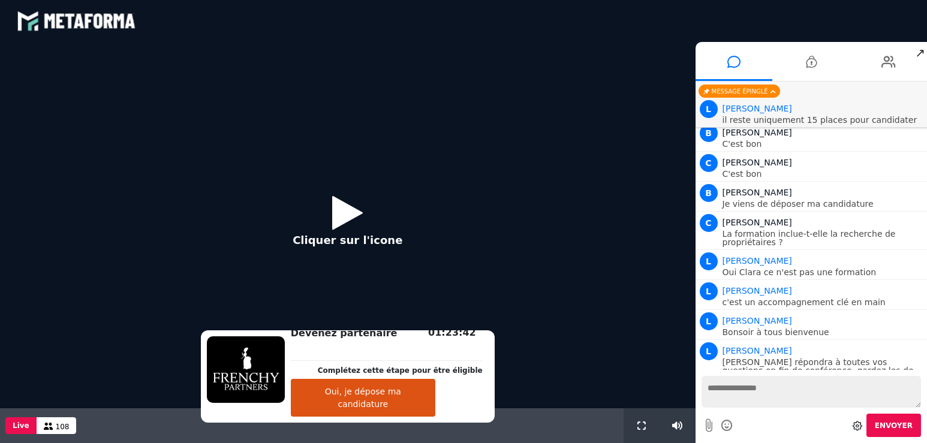
click at [341, 215] on icon at bounding box center [347, 212] width 31 height 39
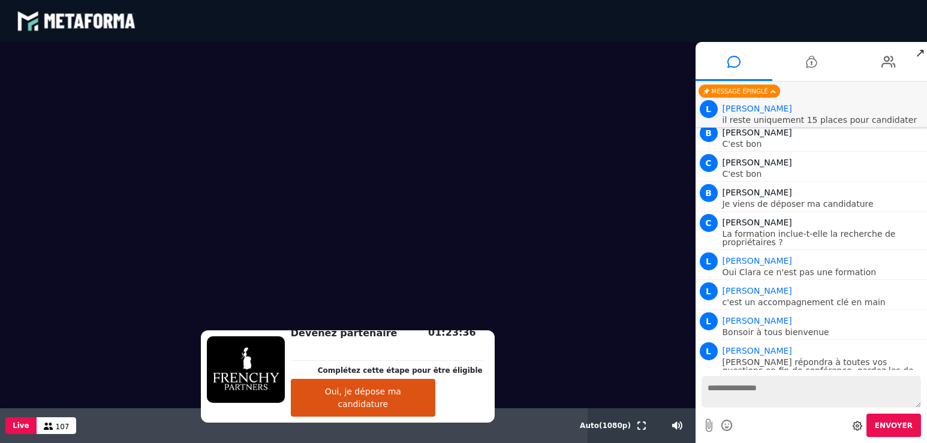
scroll to position [927, 0]
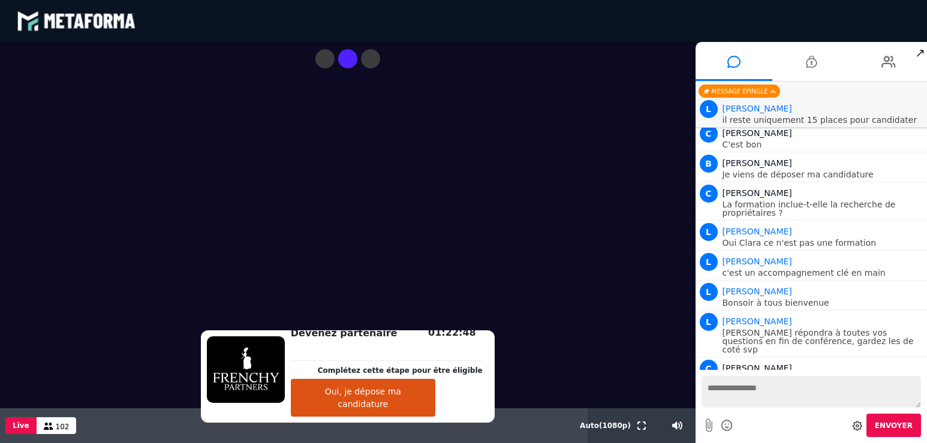
click at [432, 405] on button "Oui, je dépose ma candidature" at bounding box center [363, 398] width 145 height 38
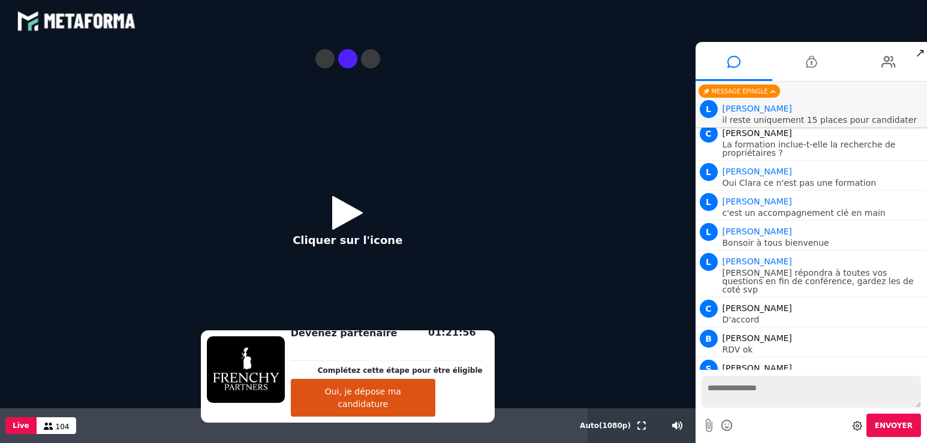
scroll to position [1017, 0]
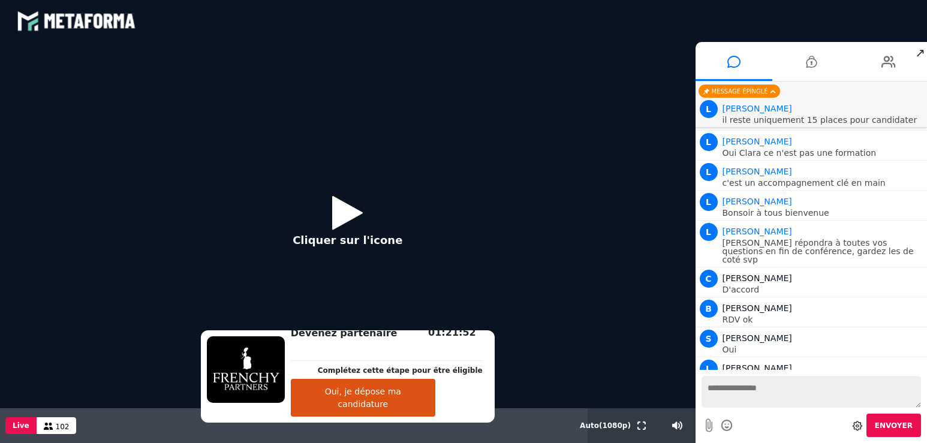
click at [341, 222] on icon at bounding box center [347, 212] width 31 height 39
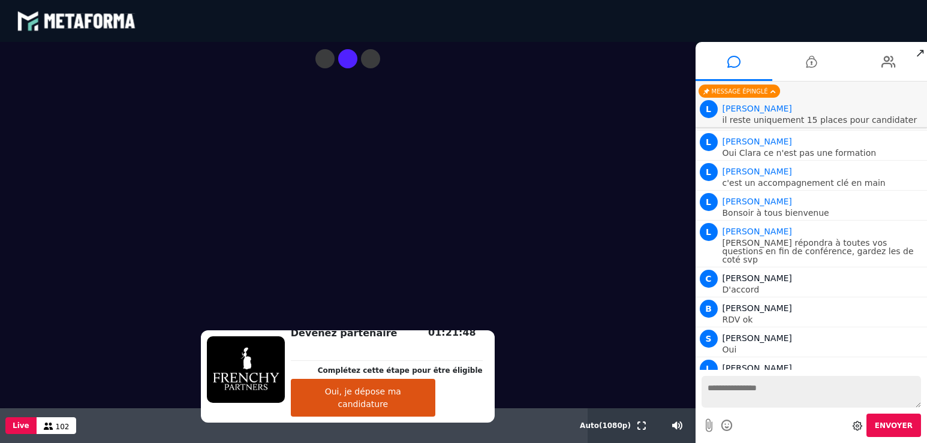
click at [377, 401] on button "Oui, je dépose ma candidature" at bounding box center [363, 398] width 145 height 38
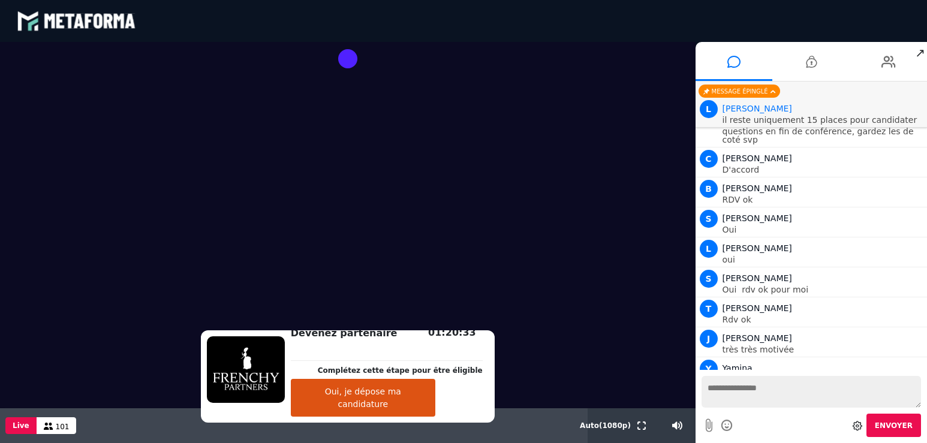
scroll to position [1184, 0]
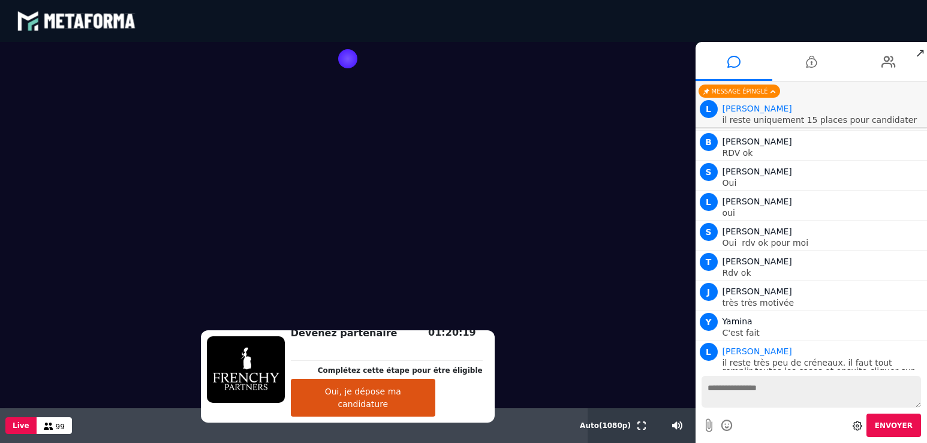
click at [350, 57] on div "Detach button" at bounding box center [347, 58] width 19 height 19
click at [773, 390] on textarea at bounding box center [812, 392] width 220 height 32
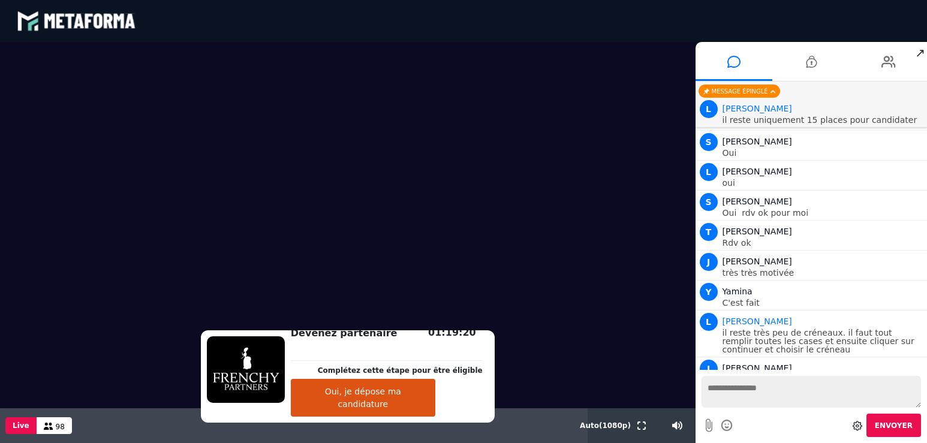
type textarea "*"
click at [374, 403] on button "Oui, je dépose ma candidature" at bounding box center [363, 398] width 145 height 38
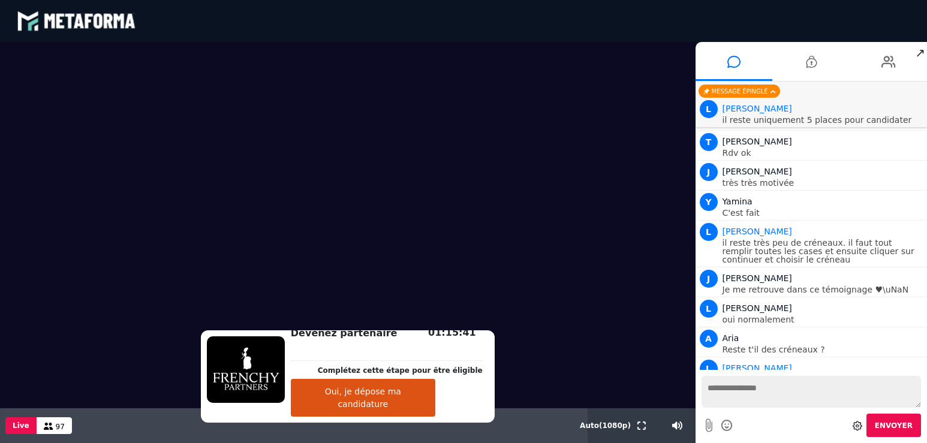
scroll to position [1351, 0]
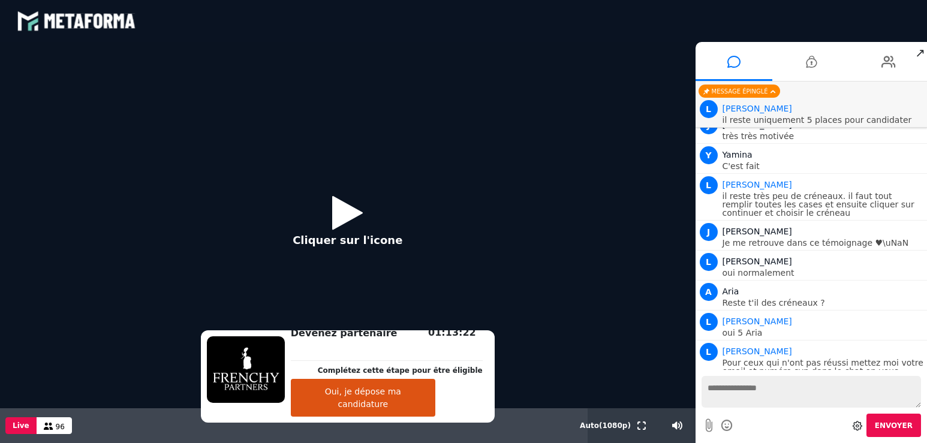
click at [335, 211] on icon at bounding box center [347, 212] width 31 height 39
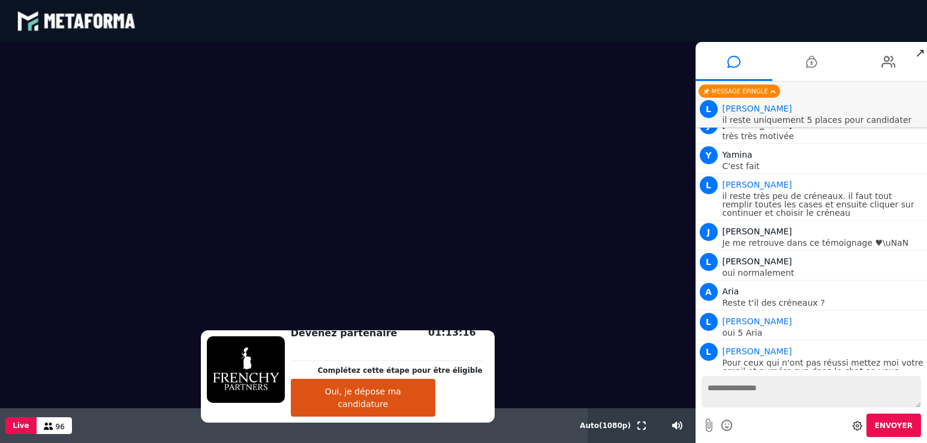
click at [789, 393] on textarea at bounding box center [812, 392] width 220 height 32
click at [789, 395] on textarea at bounding box center [812, 392] width 220 height 32
click at [743, 407] on textarea "**********" at bounding box center [812, 392] width 220 height 32
click at [798, 385] on textarea "**********" at bounding box center [812, 392] width 220 height 32
type textarea "**********"
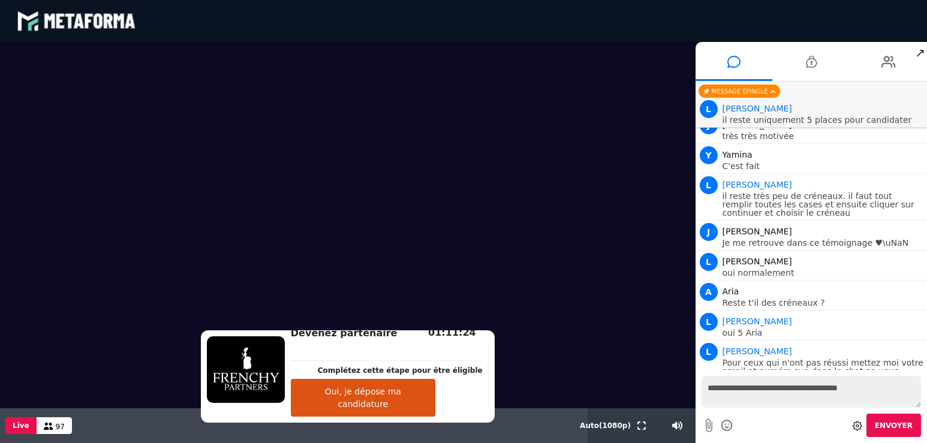
click at [893, 425] on span "Envoyer" at bounding box center [894, 426] width 38 height 8
click at [308, 366] on div "Devenez partenaire Complétez cette étape pour être éligible" at bounding box center [387, 365] width 192 height 28
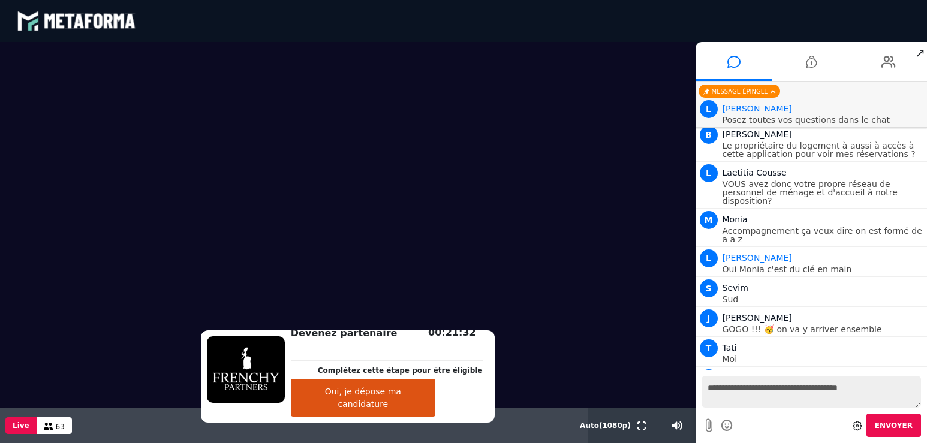
scroll to position [4078, 0]
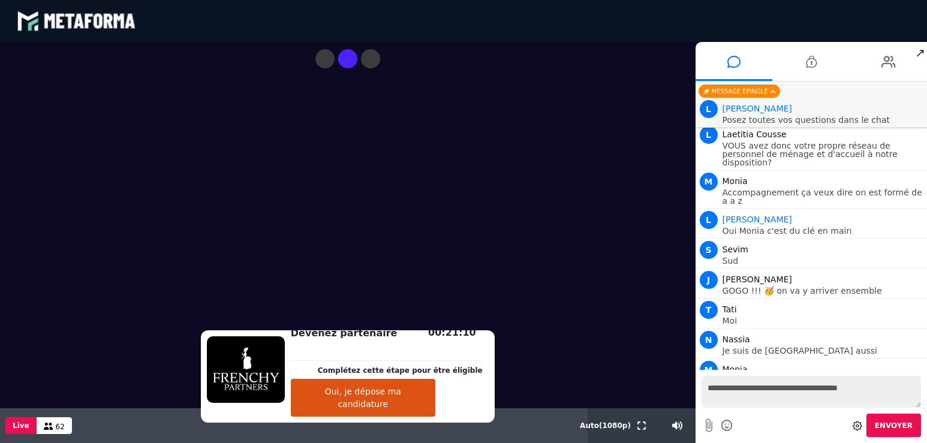
click at [769, 394] on textarea "**********" at bounding box center [812, 392] width 220 height 32
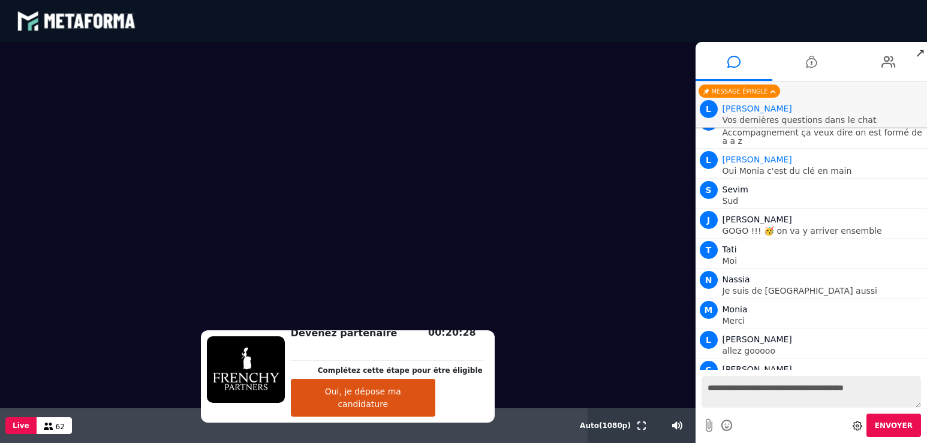
scroll to position [4198, 0]
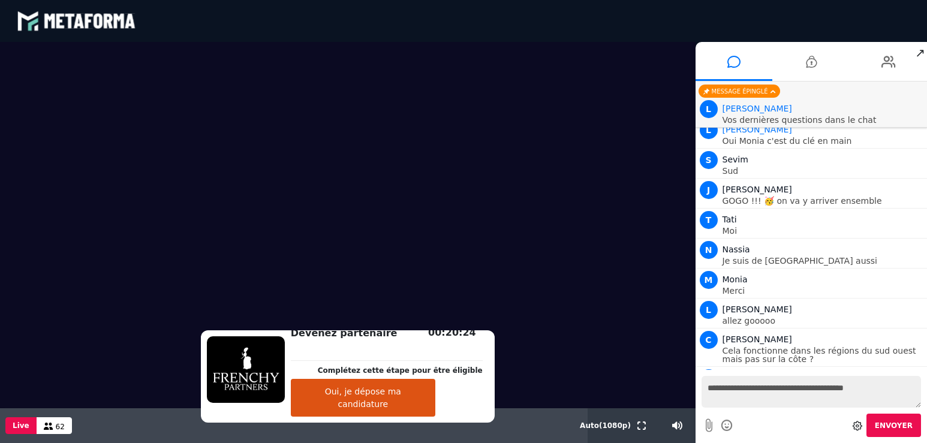
type textarea "**********"
click at [888, 425] on span "Envoyer" at bounding box center [894, 426] width 38 height 8
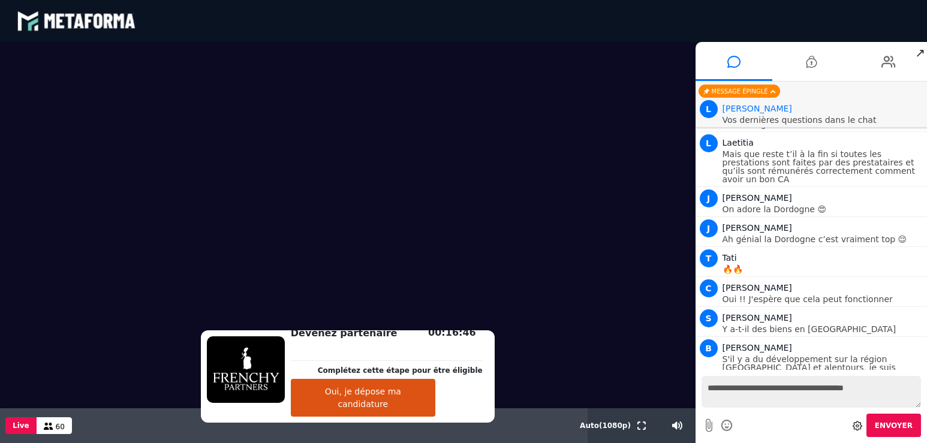
scroll to position [4754, 0]
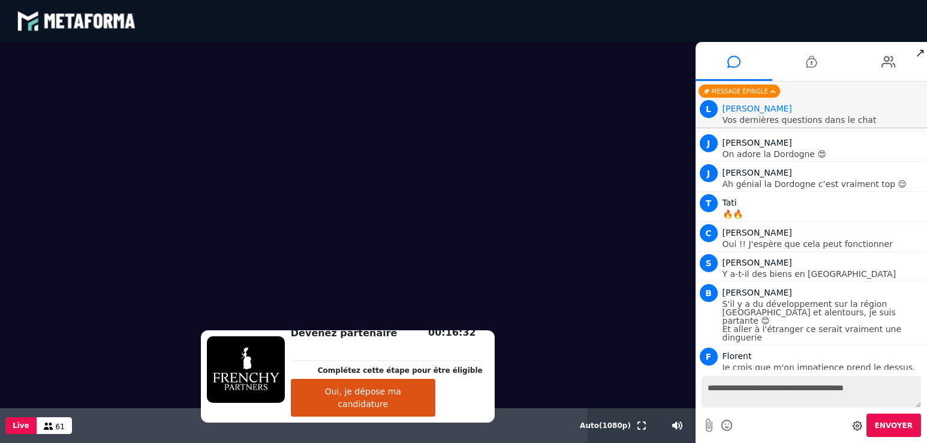
click at [783, 389] on textarea "**********" at bounding box center [812, 392] width 220 height 32
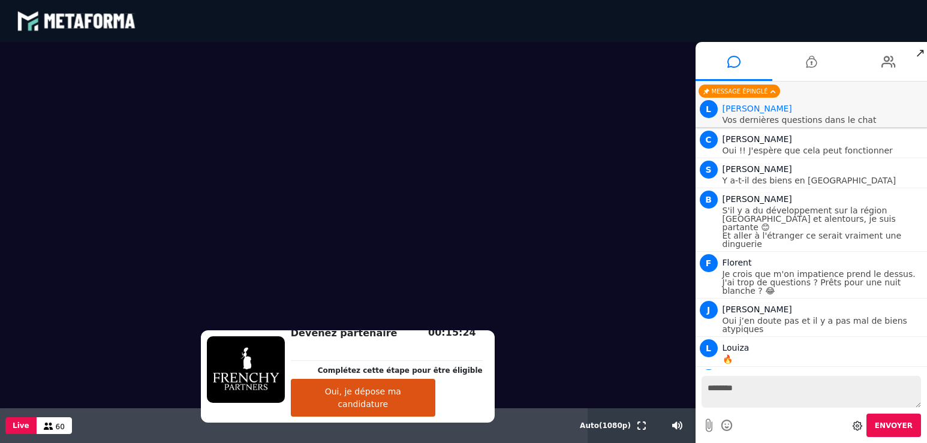
scroll to position [4886, 0]
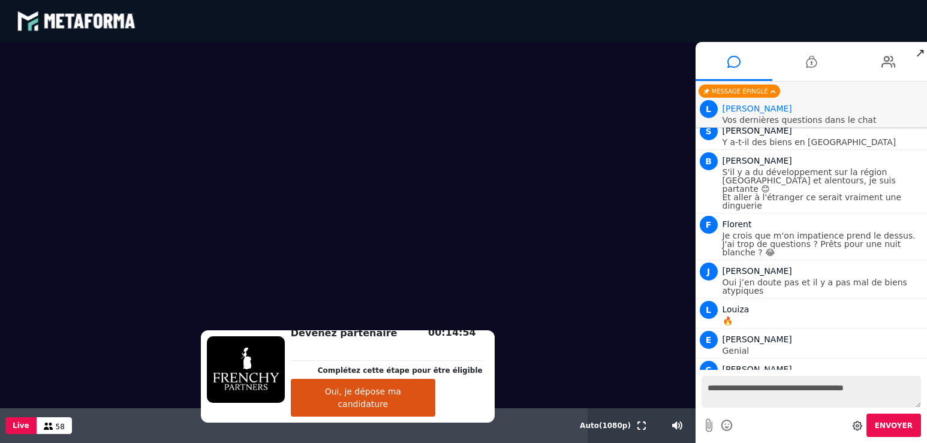
type textarea "**********"
click at [898, 419] on button "Envoyer" at bounding box center [894, 425] width 55 height 23
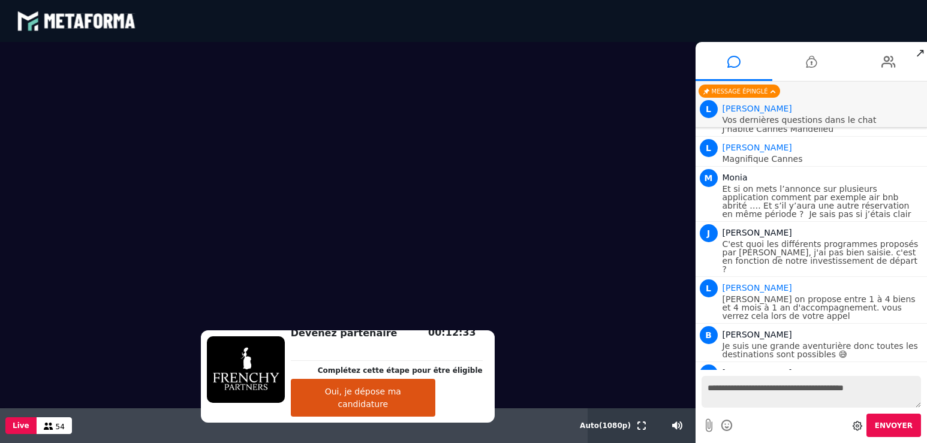
scroll to position [5168, 0]
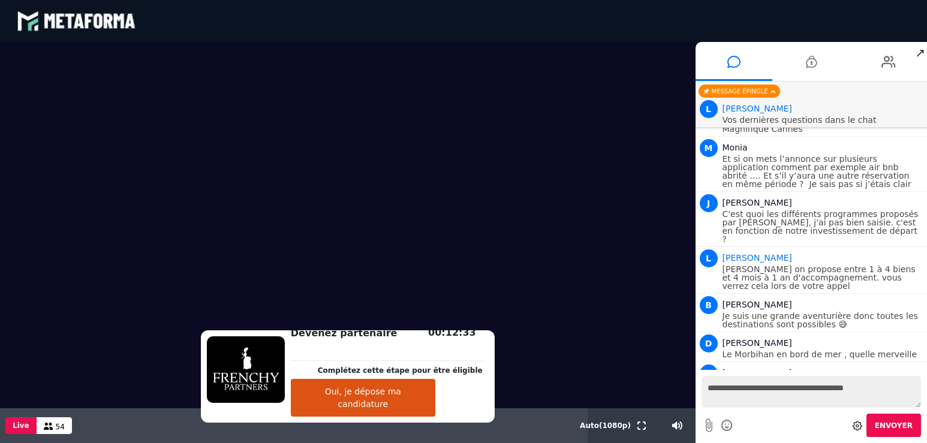
click at [773, 388] on textarea "**********" at bounding box center [812, 392] width 220 height 32
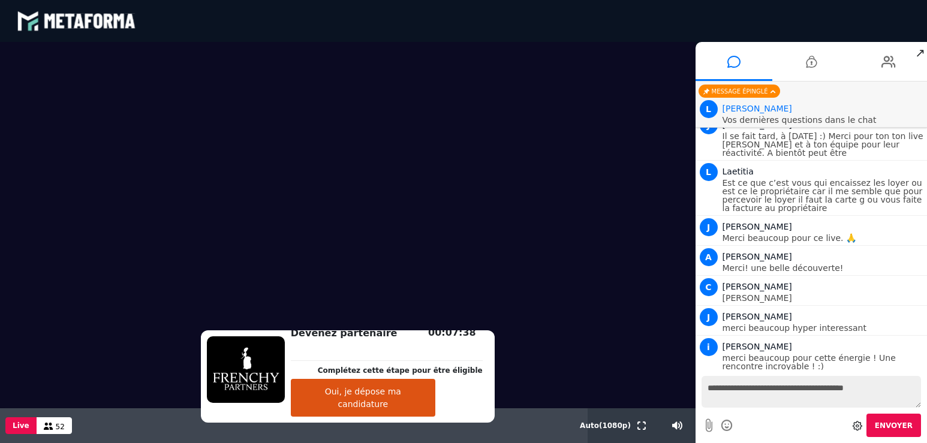
scroll to position [5698, 0]
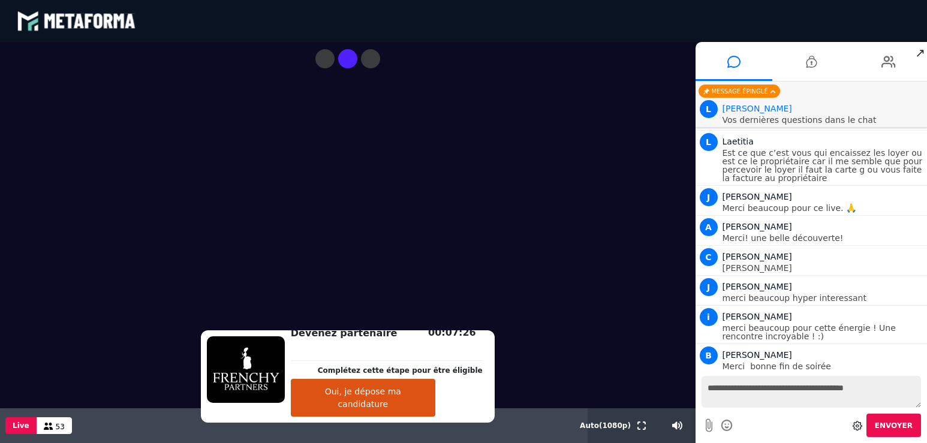
click at [768, 391] on textarea "**********" at bounding box center [812, 392] width 220 height 32
type textarea "**********"
click at [895, 416] on button "Envoyer" at bounding box center [894, 425] width 55 height 23
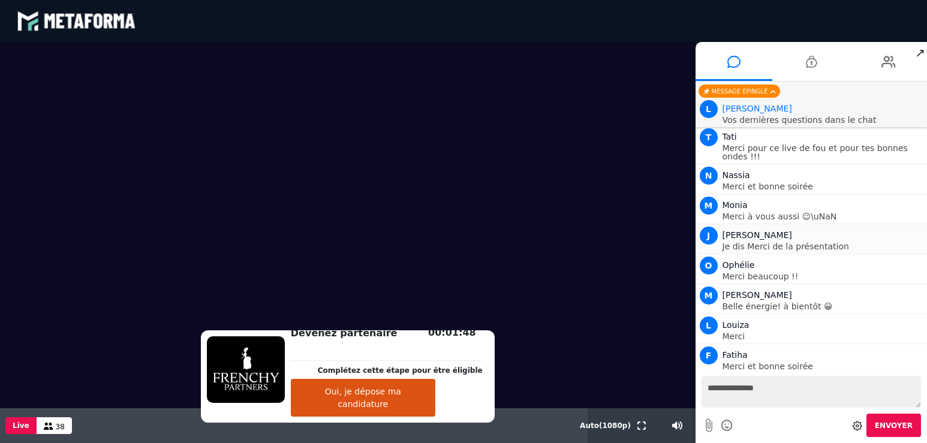
scroll to position [5976, 0]
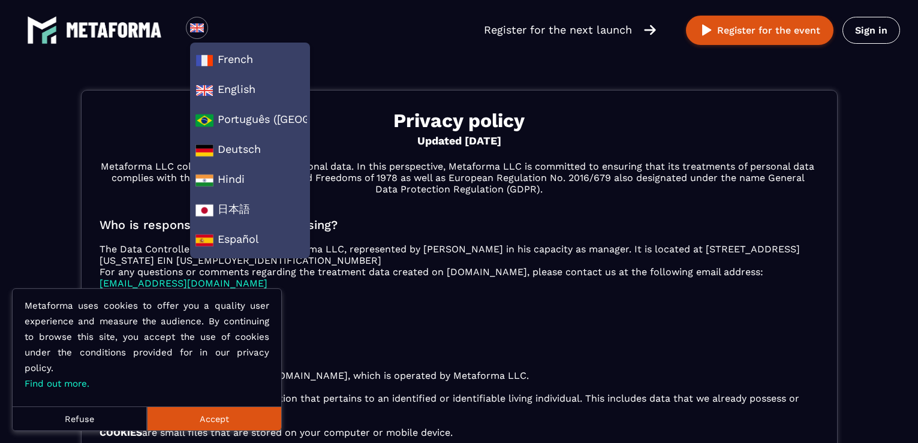
click at [192, 28] on img at bounding box center [197, 27] width 15 height 15
click at [205, 61] on img at bounding box center [205, 61] width 18 height 18
